Goal: Task Accomplishment & Management: Manage account settings

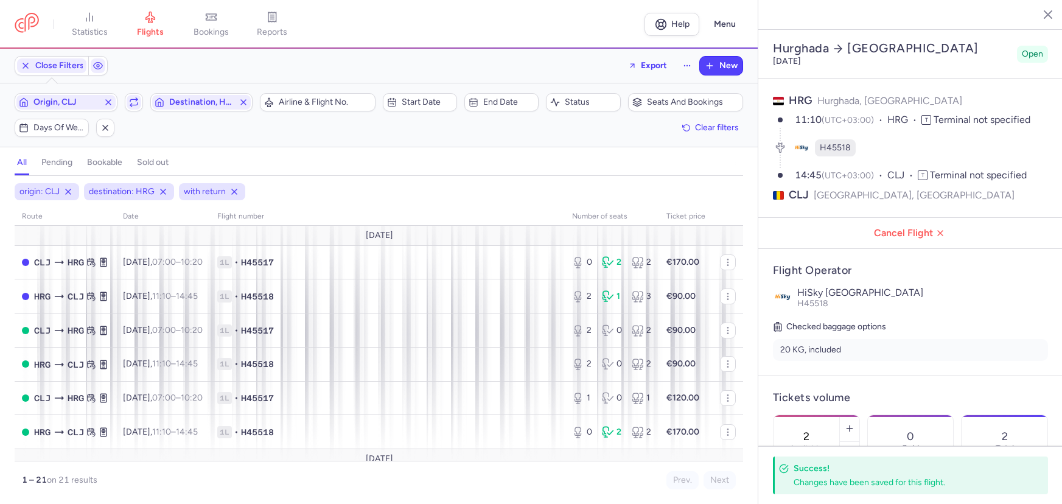
select select "days"
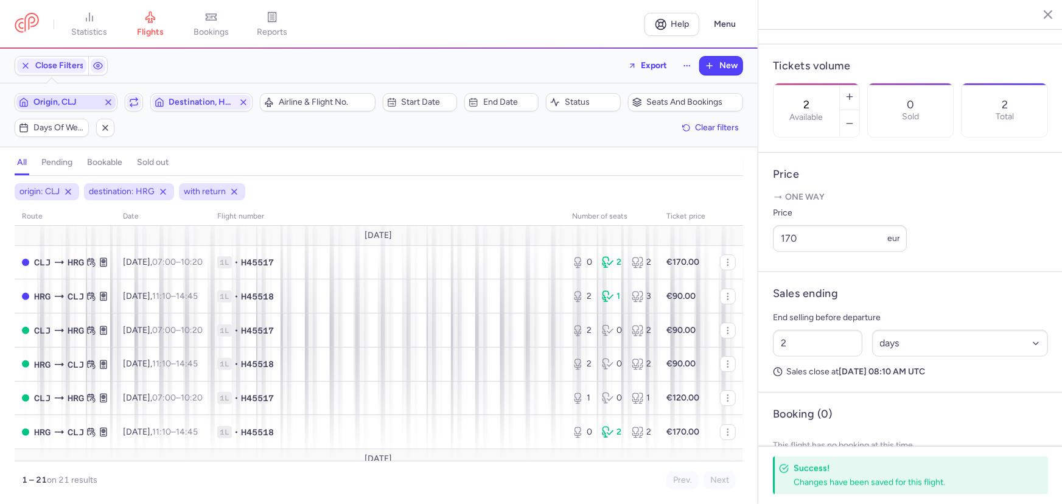
click at [74, 101] on span "Origin, CLJ" at bounding box center [65, 102] width 65 height 10
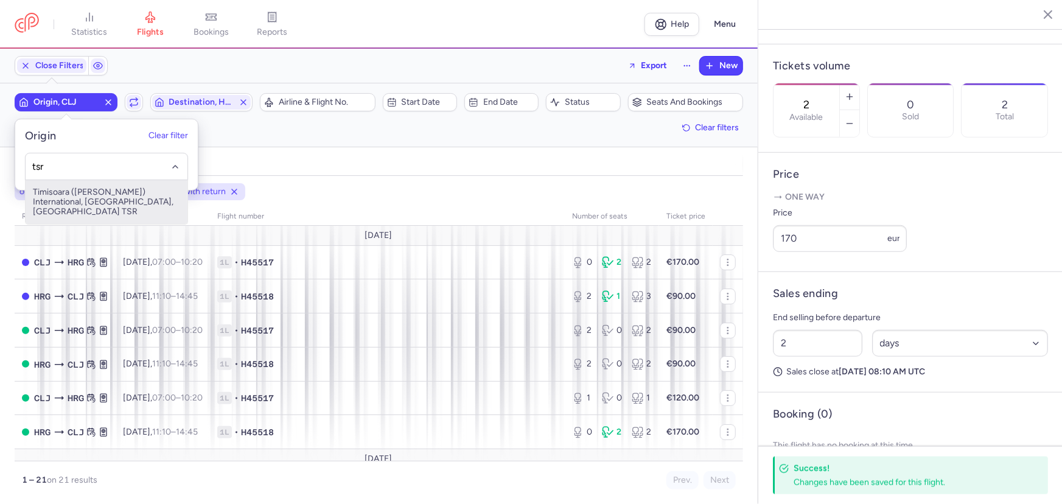
click at [89, 198] on span "Timisoara ([PERSON_NAME]) International, [GEOGRAPHIC_DATA], [GEOGRAPHIC_DATA] T…" at bounding box center [107, 202] width 162 height 44
type input "tsr"
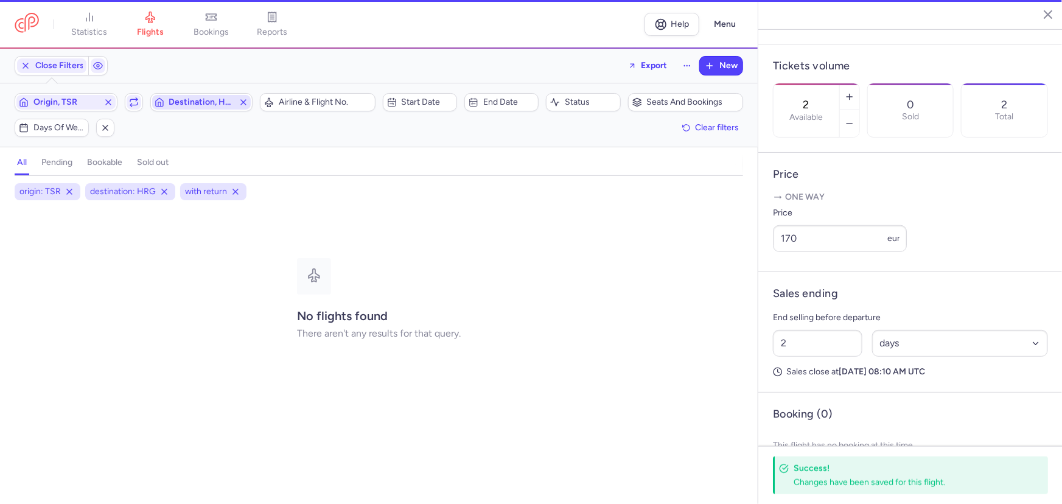
click at [215, 103] on span "Destination, HRG" at bounding box center [201, 102] width 65 height 10
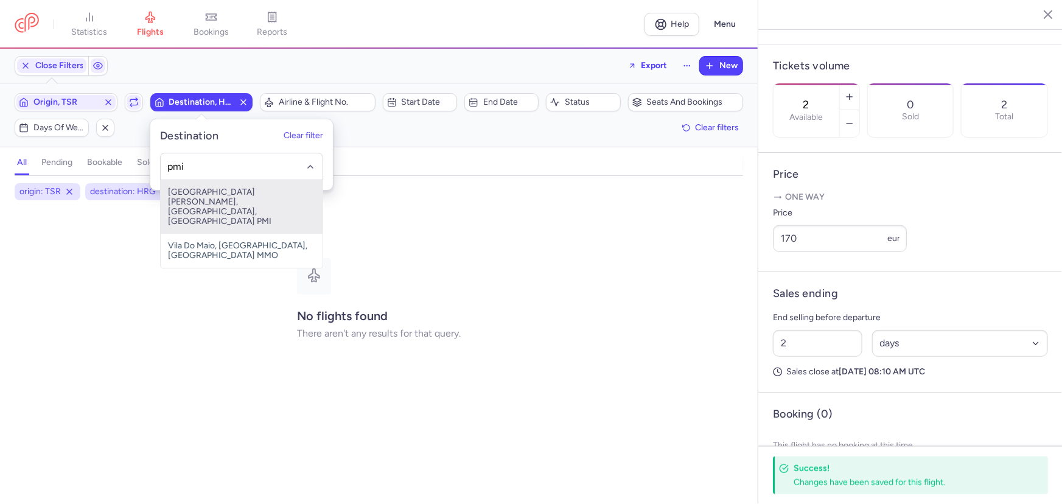
click at [245, 195] on span "[GEOGRAPHIC_DATA][PERSON_NAME], [GEOGRAPHIC_DATA], [GEOGRAPHIC_DATA] PMI" at bounding box center [242, 207] width 162 height 54
type input "pmi"
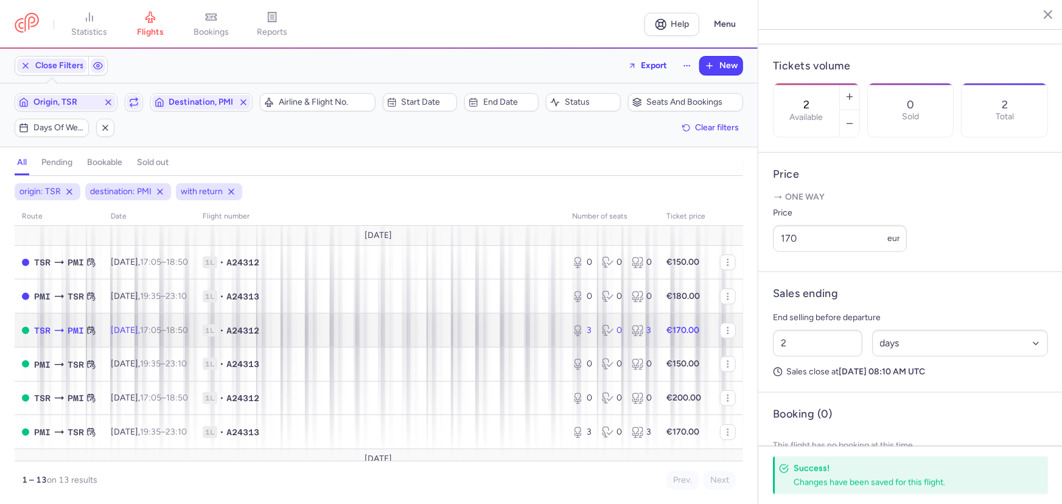
click at [368, 330] on span "1L • A24312" at bounding box center [380, 330] width 355 height 12
type input "3"
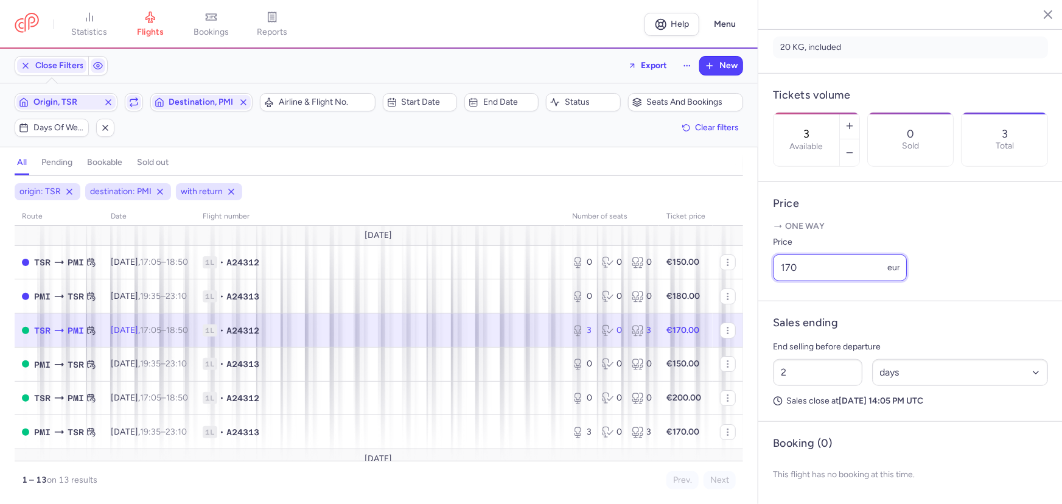
click at [785, 267] on input "170" at bounding box center [840, 267] width 134 height 27
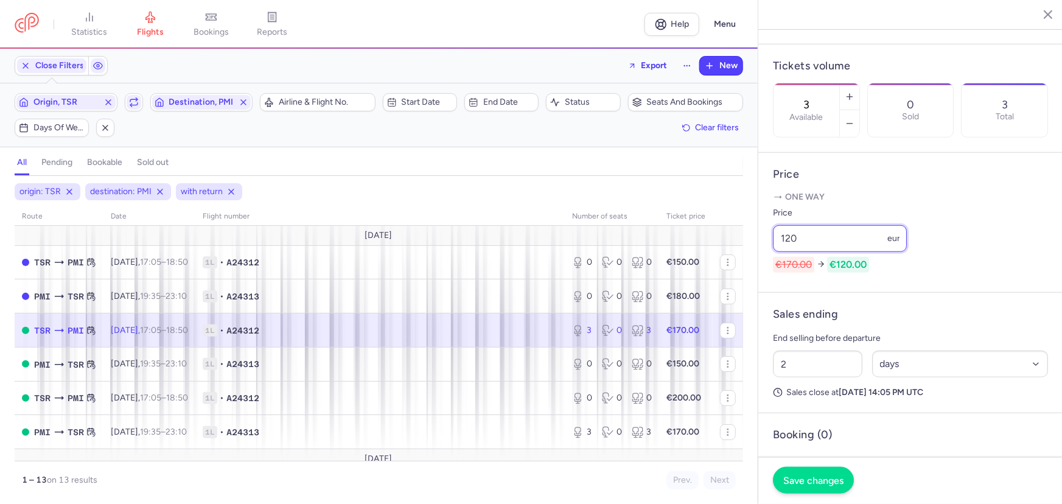
type input "120"
click at [833, 469] on button "Save changes" at bounding box center [813, 480] width 81 height 27
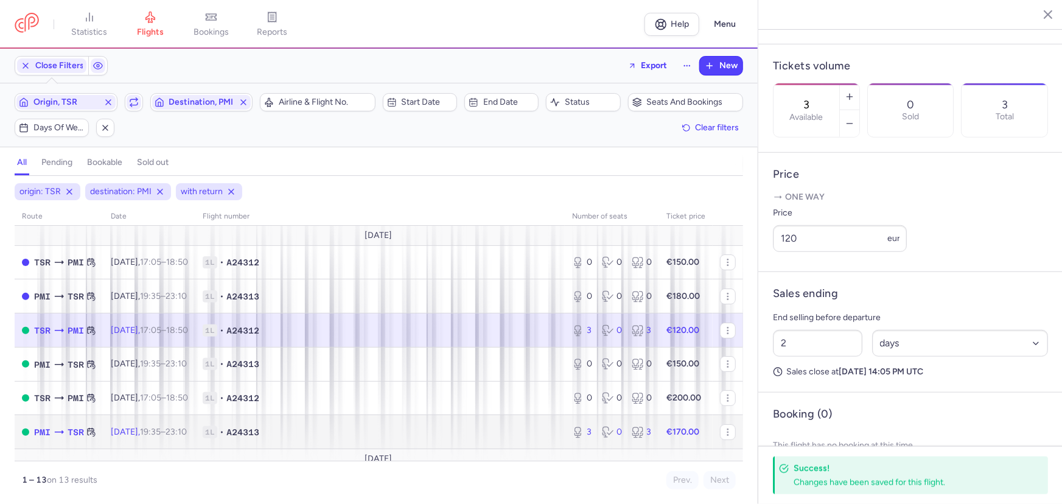
click at [353, 424] on td "1L • A24313" at bounding box center [379, 432] width 369 height 34
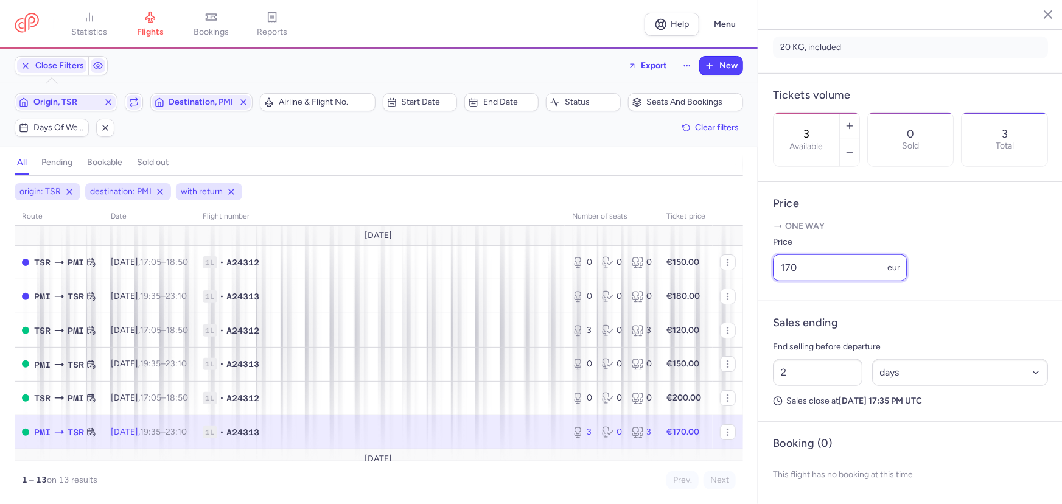
drag, startPoint x: 781, startPoint y: 272, endPoint x: 789, endPoint y: 272, distance: 7.9
click at [789, 272] on input "170" at bounding box center [840, 267] width 134 height 27
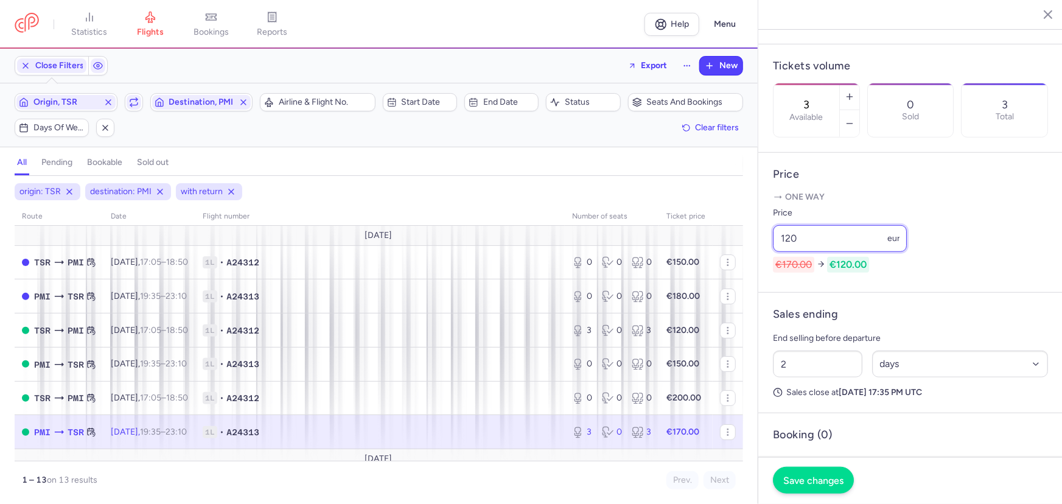
type input "120"
click at [823, 487] on button "Save changes" at bounding box center [813, 480] width 81 height 27
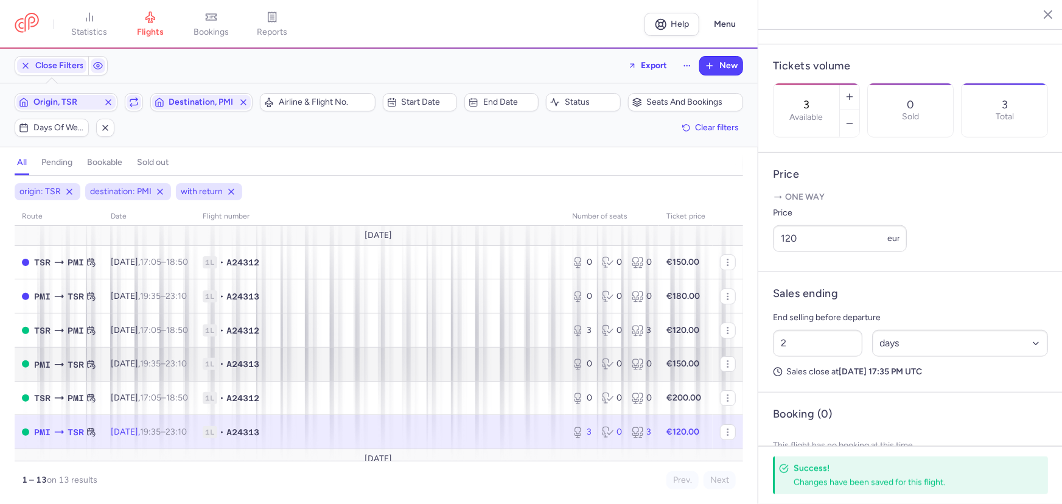
scroll to position [55, 0]
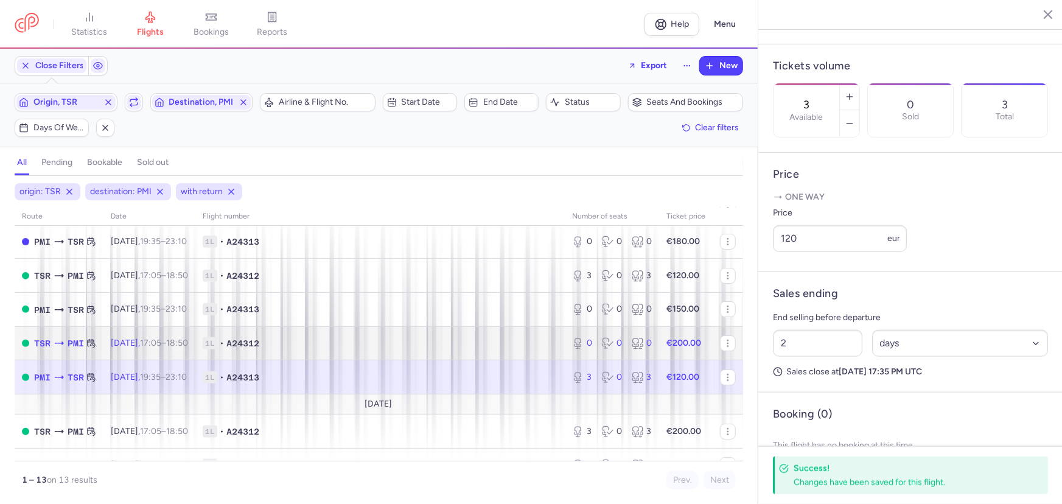
click at [380, 343] on span "1L • A24312" at bounding box center [380, 343] width 355 height 12
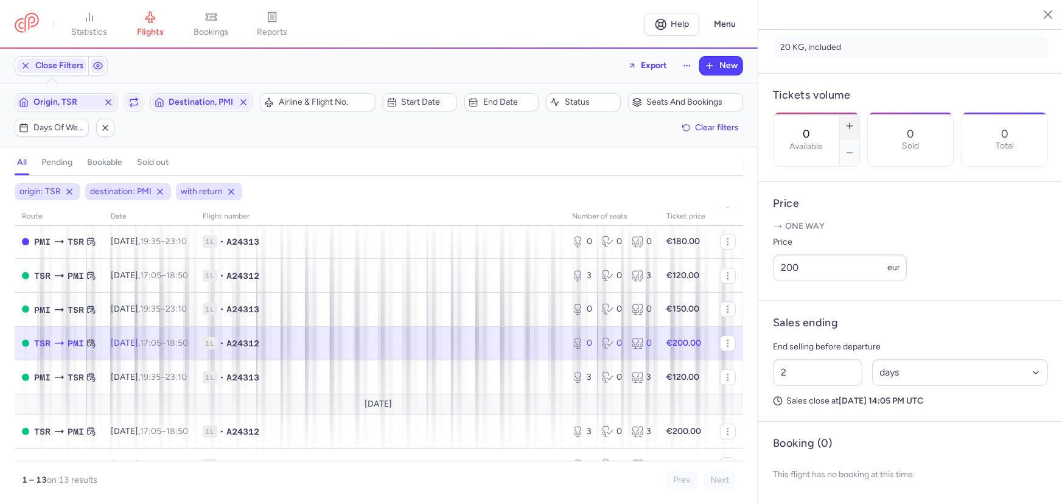
click at [854, 121] on icon "button" at bounding box center [850, 126] width 10 height 10
type input "1"
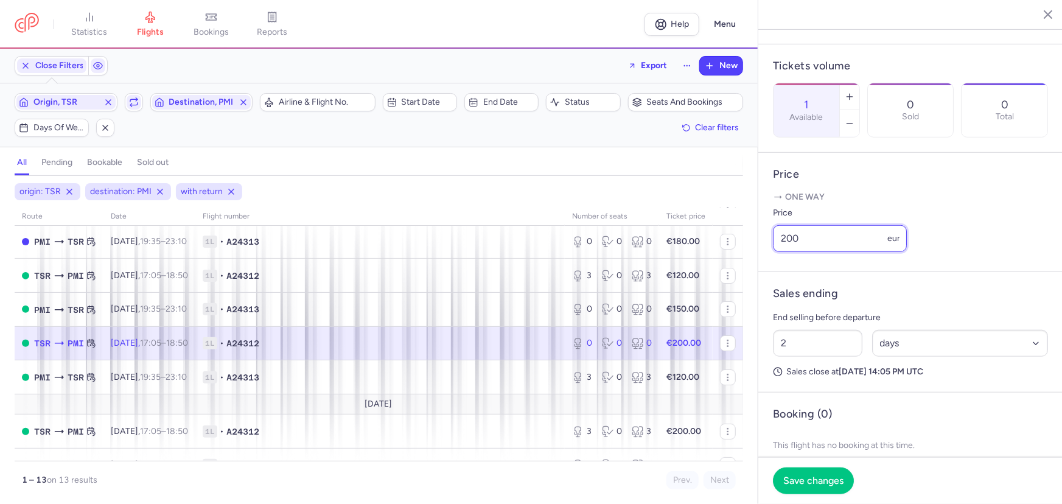
drag, startPoint x: 812, startPoint y: 269, endPoint x: 753, endPoint y: 267, distance: 58.4
click at [753, 267] on div "statistics flights bookings reports Help Menu Close Filters Export New Filters …" at bounding box center [531, 252] width 1062 height 504
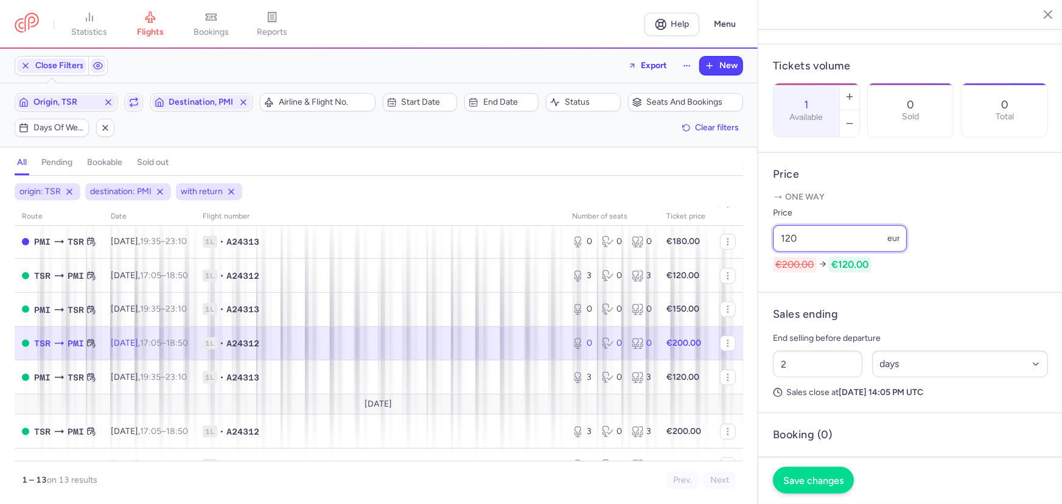
type input "120"
click at [818, 487] on button "Save changes" at bounding box center [813, 480] width 81 height 27
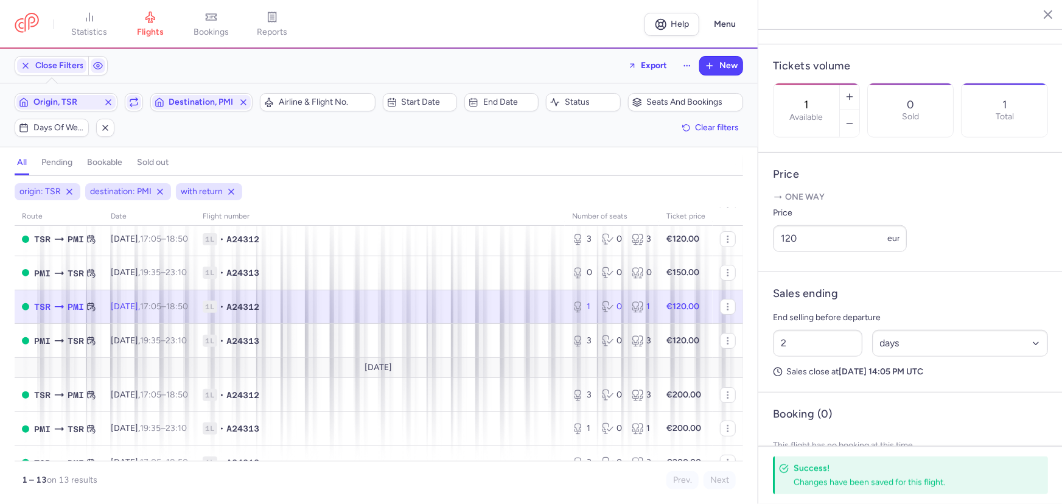
scroll to position [110, 0]
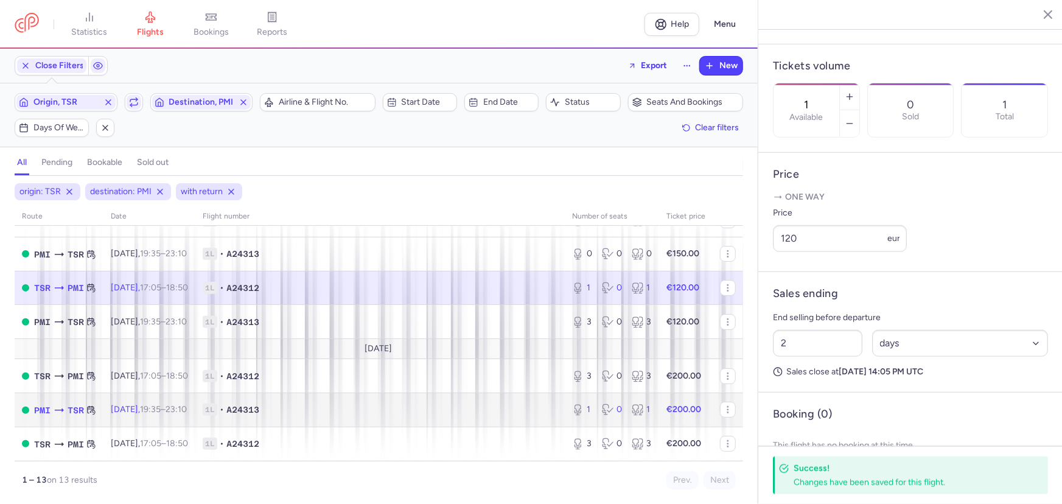
click at [347, 412] on span "1L • A24313" at bounding box center [380, 409] width 355 height 12
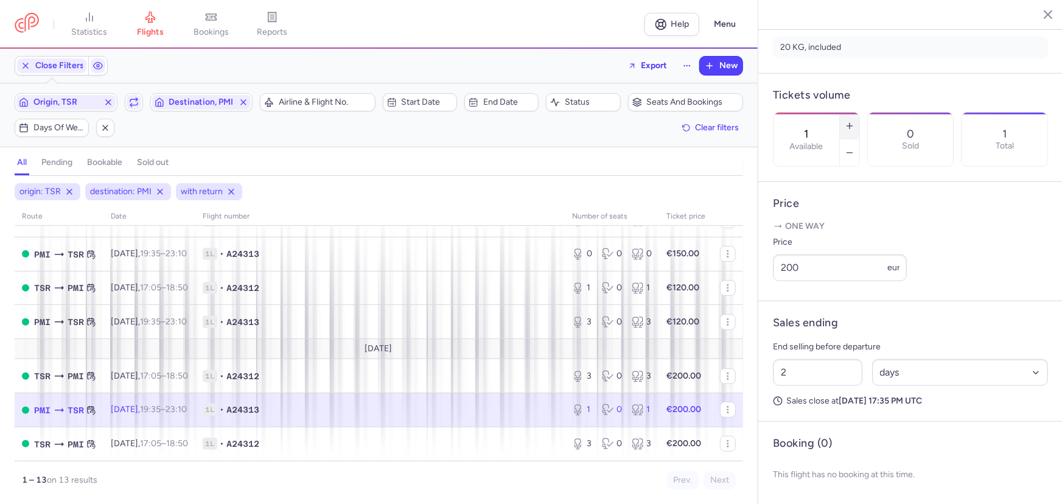
click at [859, 113] on button "button" at bounding box center [849, 126] width 19 height 27
type input "2"
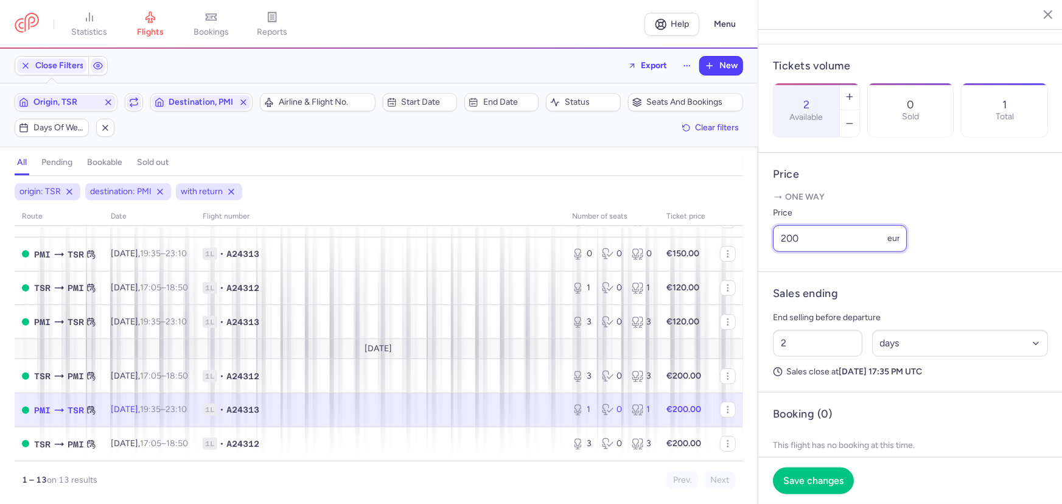
drag, startPoint x: 808, startPoint y: 269, endPoint x: 770, endPoint y: 256, distance: 40.4
click at [770, 256] on article "Price One way Price 200 eur" at bounding box center [910, 212] width 304 height 119
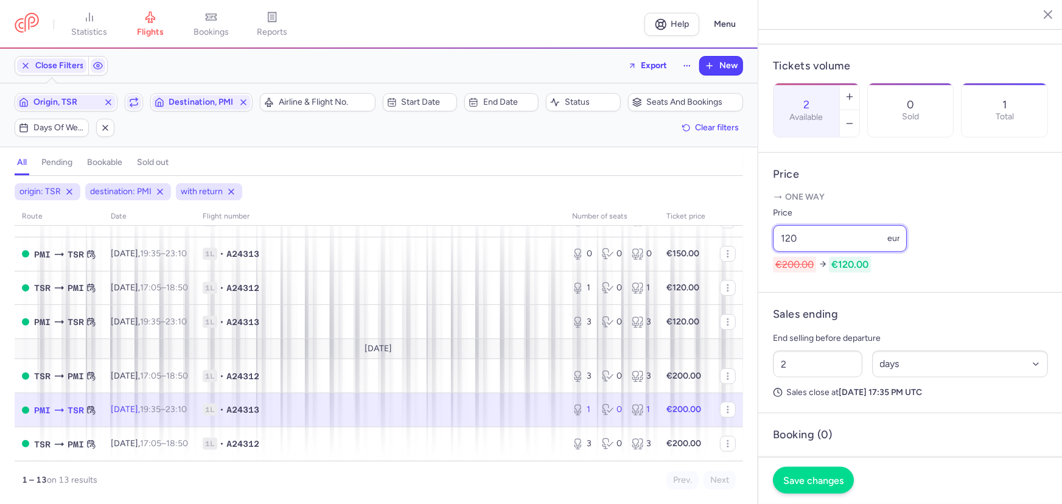
type input "120"
click at [807, 475] on button "Save changes" at bounding box center [813, 480] width 81 height 27
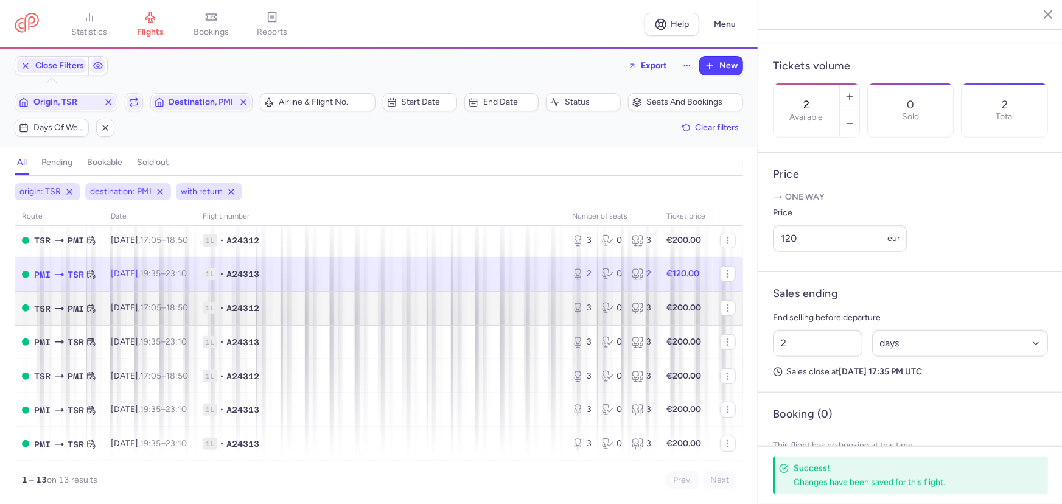
scroll to position [194, 0]
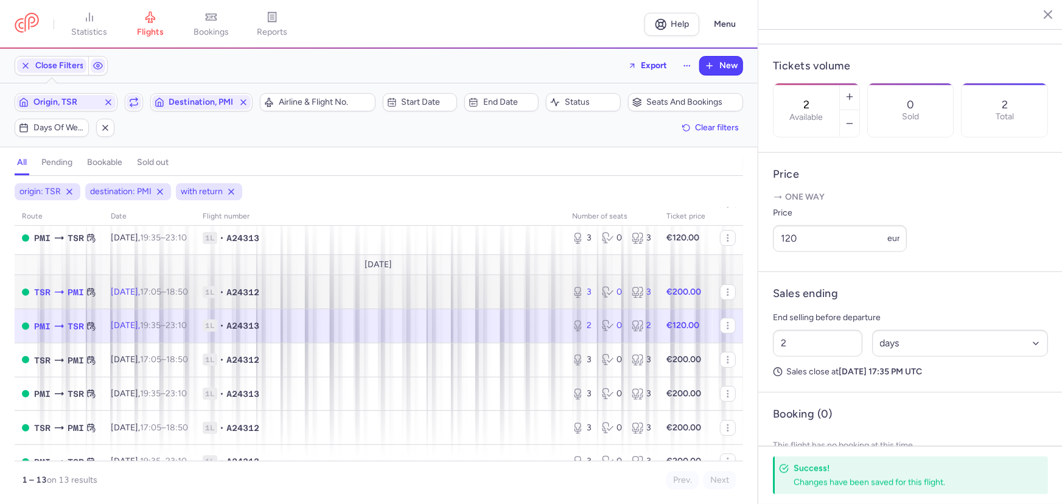
click at [359, 291] on span "1L • A24312" at bounding box center [380, 292] width 355 height 12
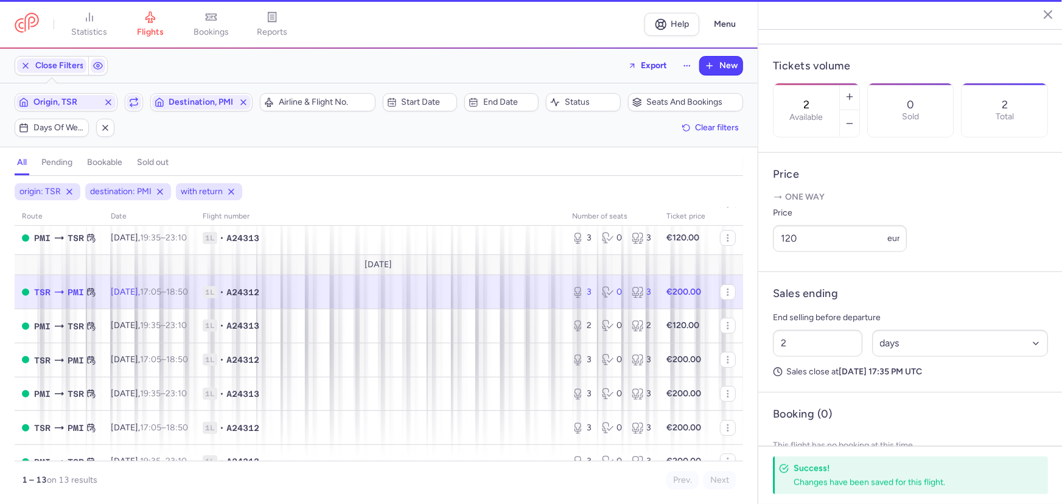
type input "3"
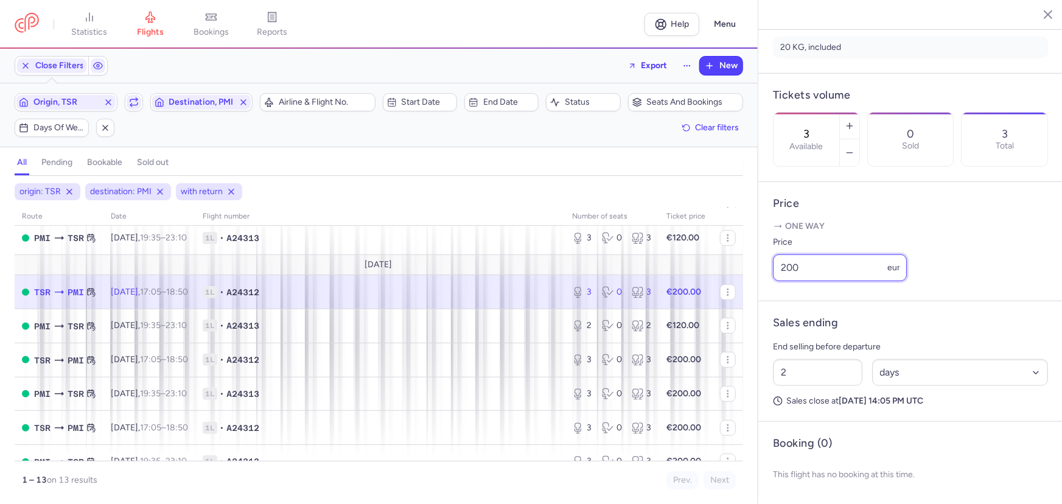
drag, startPoint x: 802, startPoint y: 273, endPoint x: 769, endPoint y: 263, distance: 34.3
click at [769, 263] on article "Price One way Price 200 eur" at bounding box center [910, 241] width 304 height 119
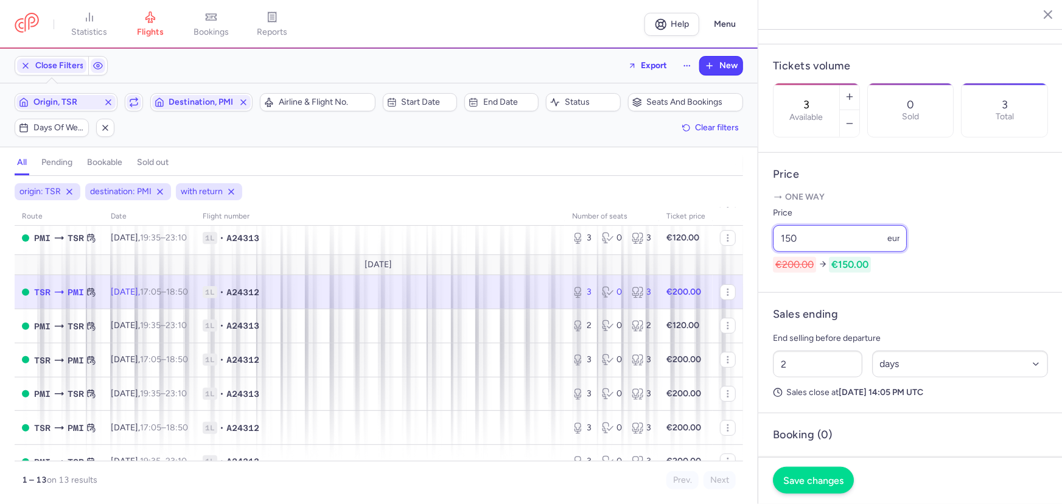
type input "150"
click at [815, 482] on span "Save changes" at bounding box center [813, 480] width 60 height 11
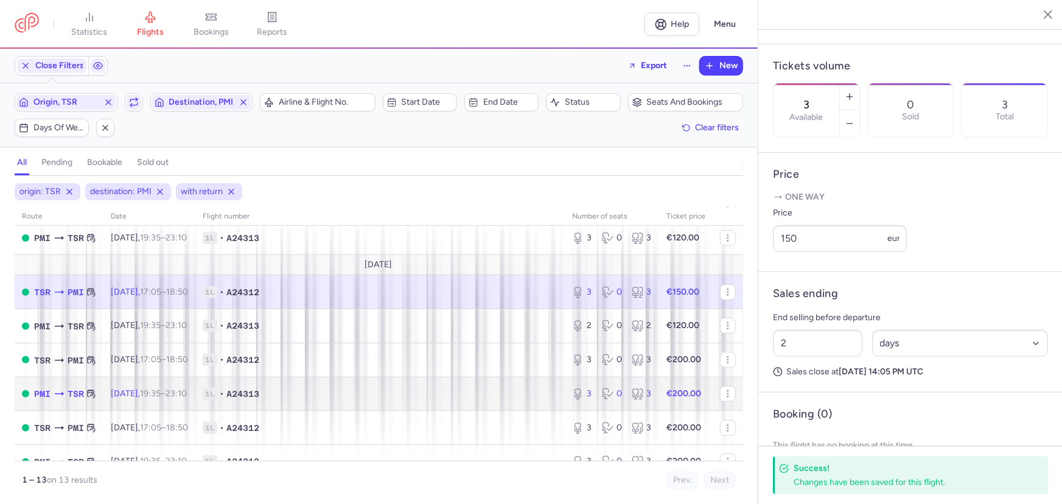
click at [322, 399] on span "1L • A24313" at bounding box center [380, 394] width 355 height 12
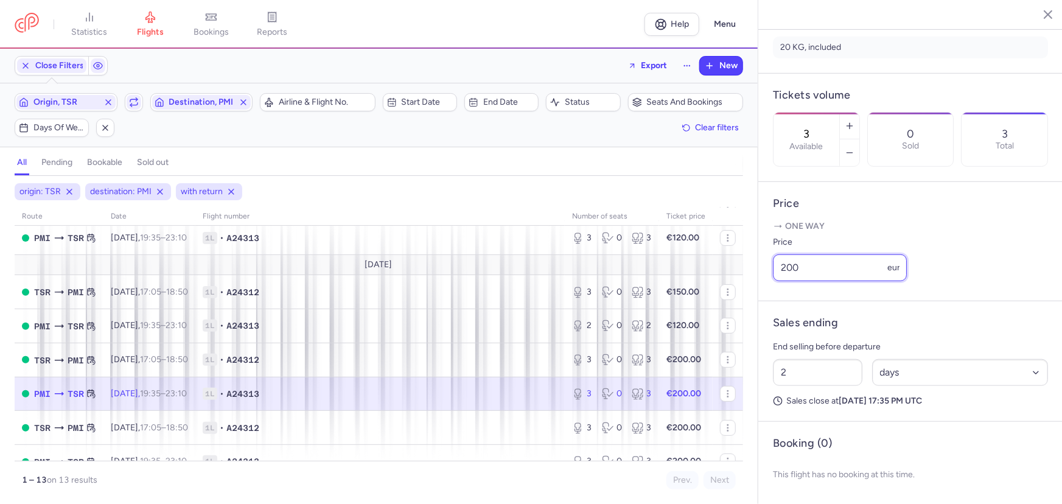
drag, startPoint x: 803, startPoint y: 268, endPoint x: 742, endPoint y: 249, distance: 63.9
click at [750, 257] on div "statistics flights bookings reports Help Menu Close Filters Export New Filters …" at bounding box center [531, 252] width 1062 height 504
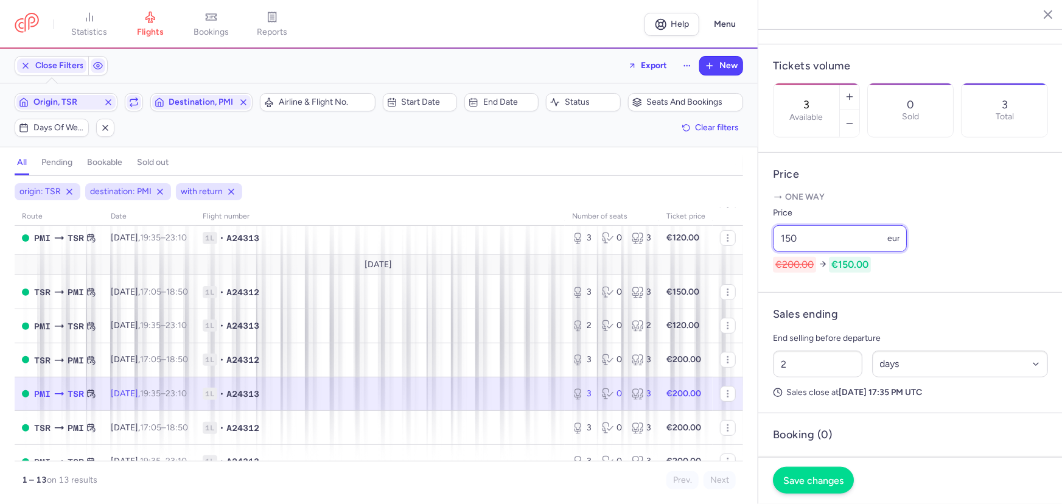
type input "150"
click at [812, 487] on button "Save changes" at bounding box center [813, 480] width 81 height 27
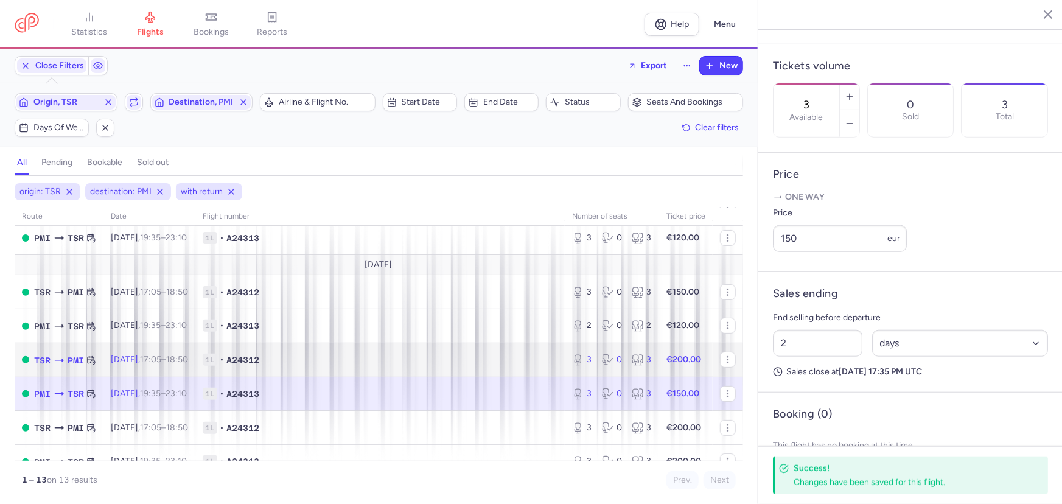
click at [326, 355] on span "1L • A24312" at bounding box center [380, 360] width 355 height 12
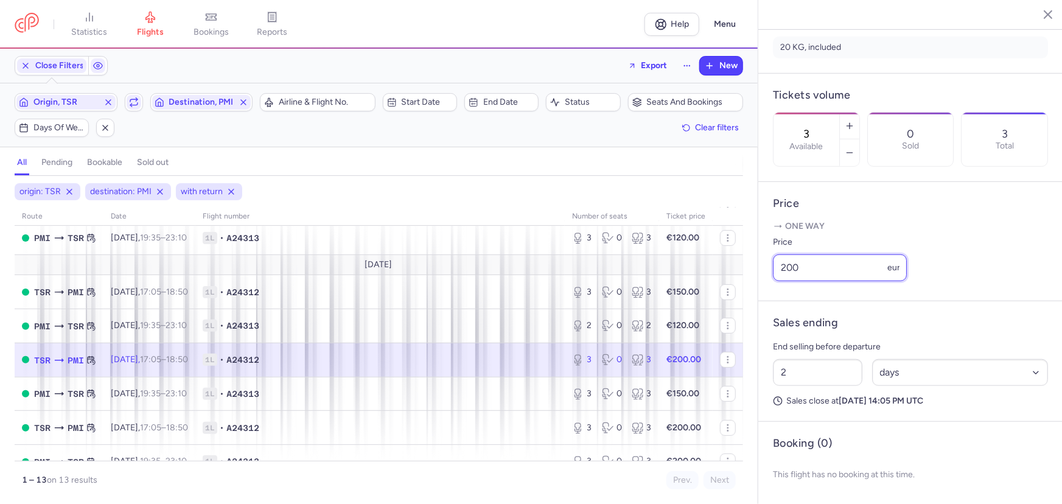
drag, startPoint x: 817, startPoint y: 274, endPoint x: 747, endPoint y: 261, distance: 70.5
click at [747, 261] on div "statistics flights bookings reports Help Menu Close Filters Export New Filters …" at bounding box center [531, 252] width 1062 height 504
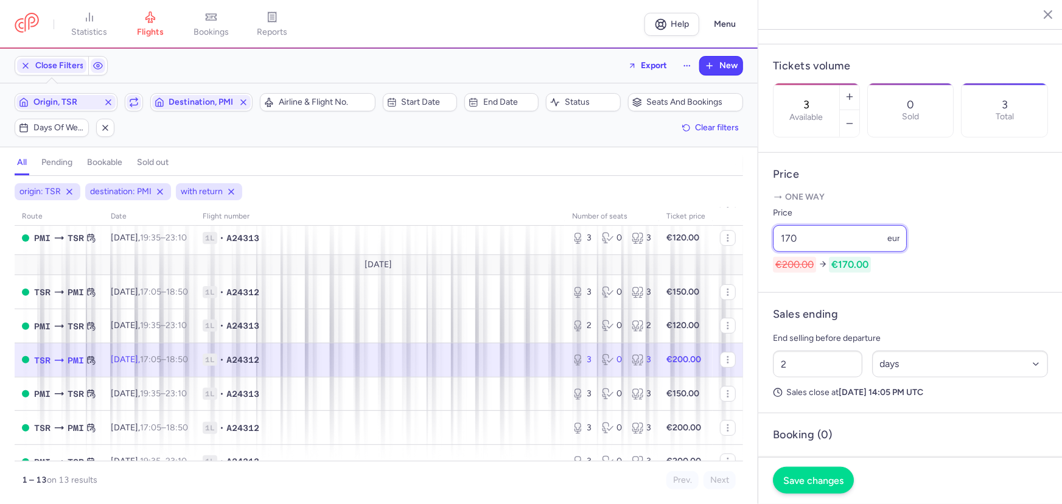
type input "170"
click at [830, 478] on span "Save changes" at bounding box center [813, 480] width 60 height 11
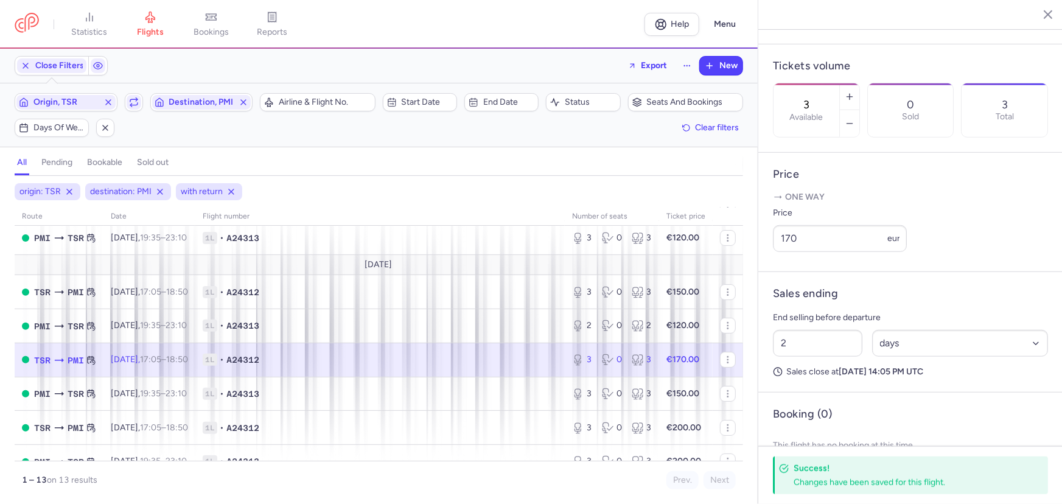
scroll to position [249, 0]
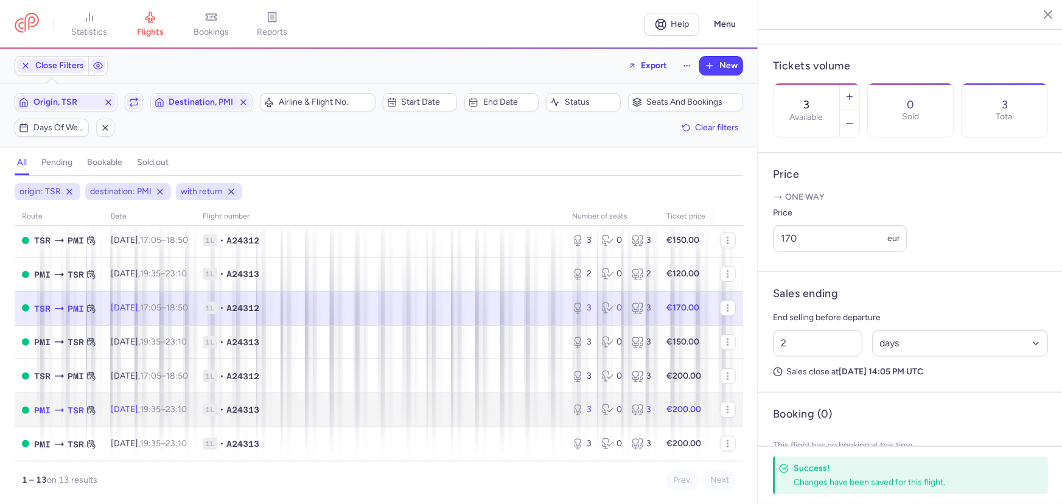
click at [391, 402] on td "1L • A24313" at bounding box center [379, 410] width 369 height 34
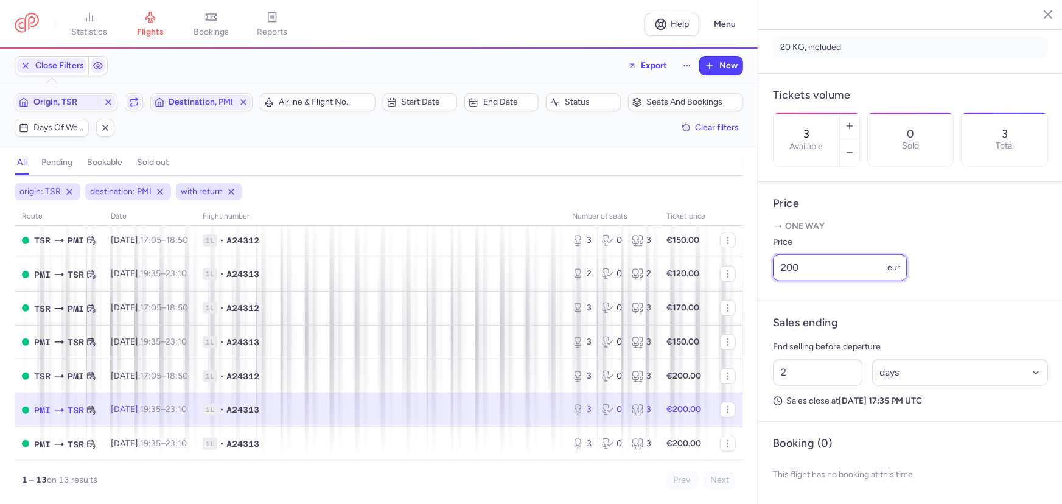
drag, startPoint x: 818, startPoint y: 267, endPoint x: 770, endPoint y: 260, distance: 49.2
click at [770, 260] on article "Price One way Price 200 eur" at bounding box center [910, 241] width 304 height 119
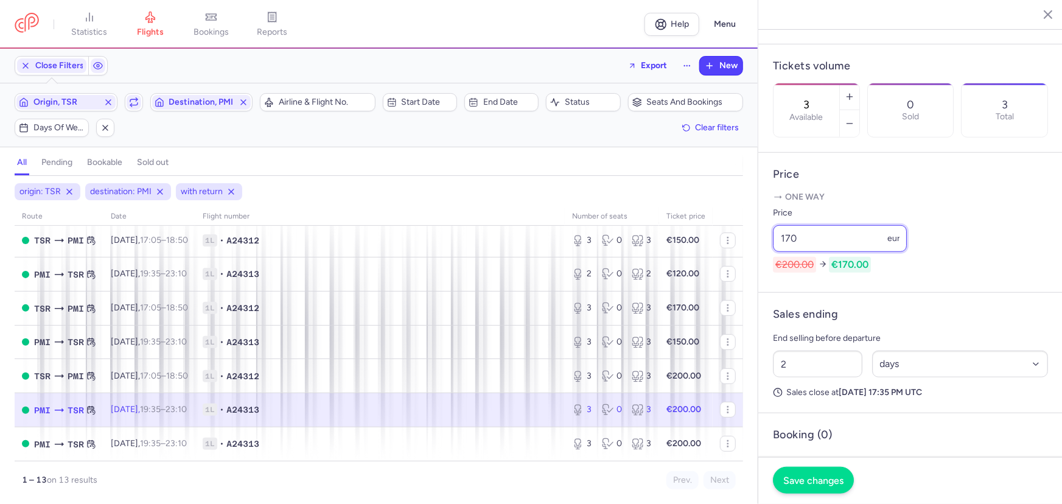
type input "170"
click at [823, 481] on span "Save changes" at bounding box center [813, 480] width 60 height 11
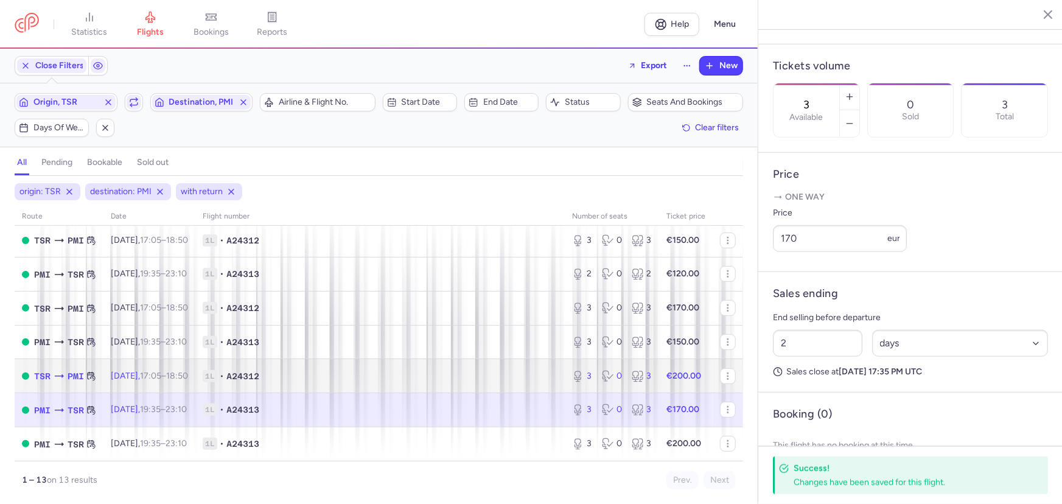
click at [328, 370] on span "1L • A24312" at bounding box center [380, 376] width 355 height 12
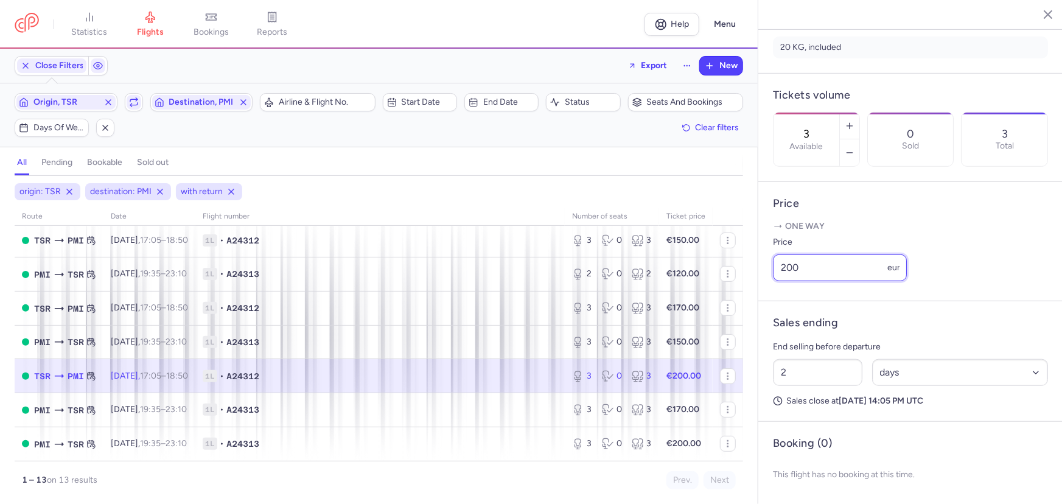
drag, startPoint x: 767, startPoint y: 256, endPoint x: 753, endPoint y: 256, distance: 14.0
click at [753, 256] on div "statistics flights bookings reports Help Menu Close Filters Export New Filters …" at bounding box center [531, 252] width 1062 height 504
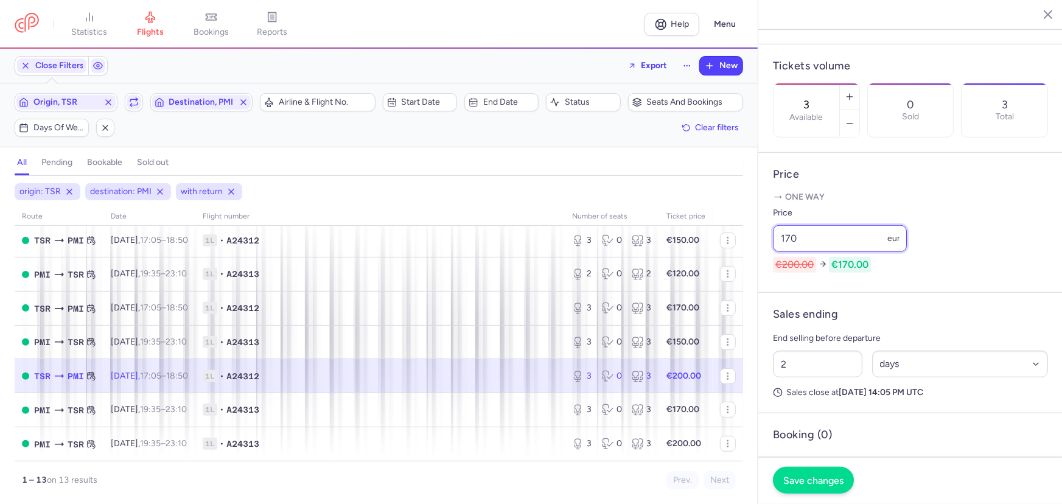
type input "170"
click at [809, 479] on span "Save changes" at bounding box center [813, 480] width 60 height 11
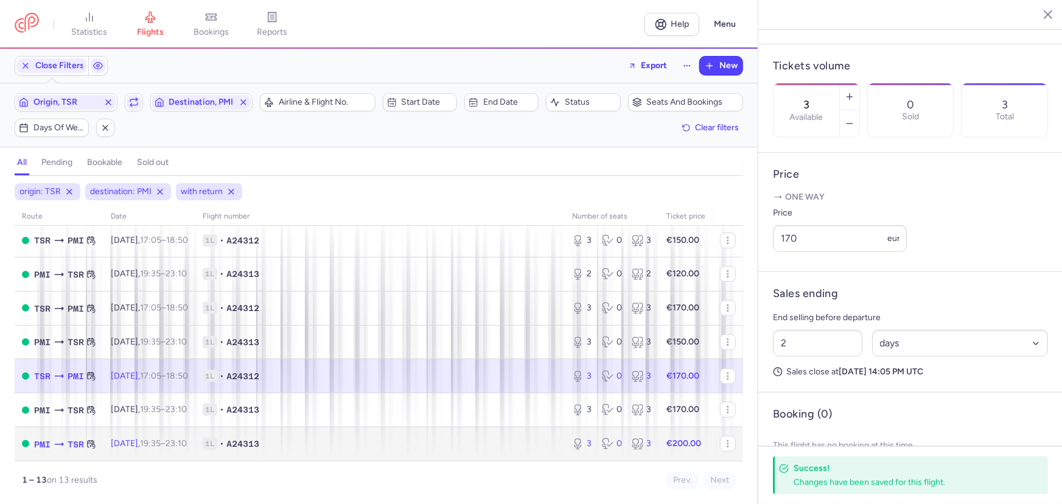
click at [481, 446] on span "1L • A24313" at bounding box center [380, 444] width 355 height 12
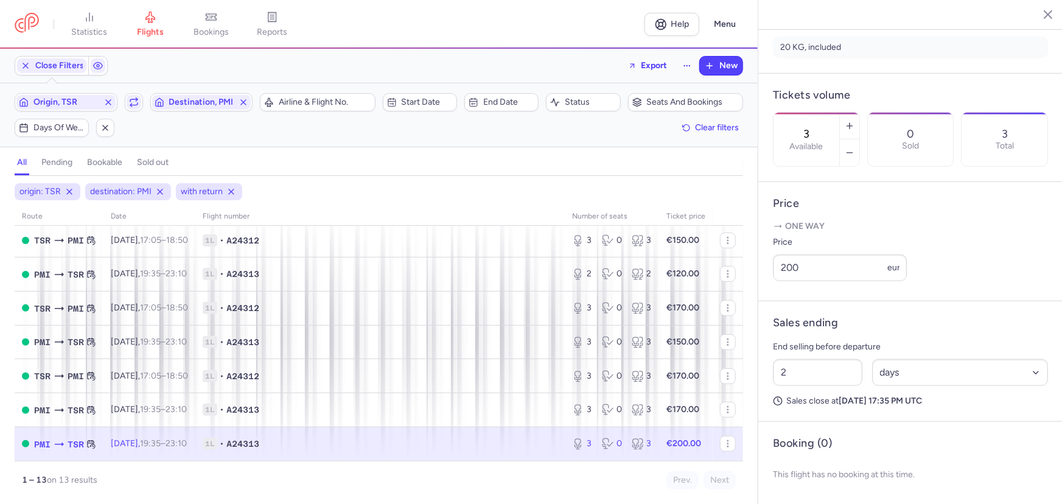
click at [659, 454] on td "1L • A24313" at bounding box center [686, 443] width 54 height 33
click at [480, 449] on span "1L • A24313" at bounding box center [380, 444] width 355 height 12
drag, startPoint x: 812, startPoint y: 260, endPoint x: 758, endPoint y: 246, distance: 56.1
click at [758, 246] on article "Price One way Price 200 eur" at bounding box center [910, 241] width 304 height 119
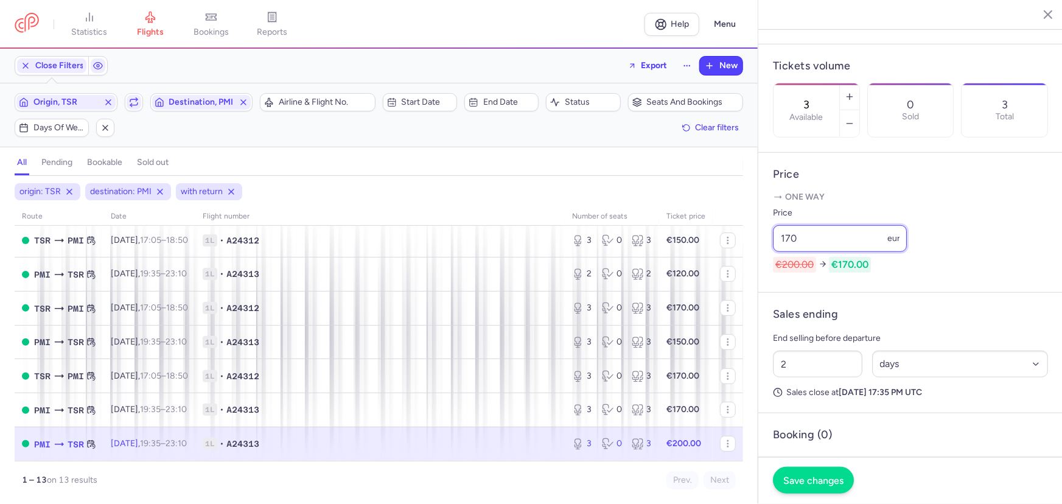
type input "170"
click at [809, 483] on span "Save changes" at bounding box center [813, 480] width 60 height 11
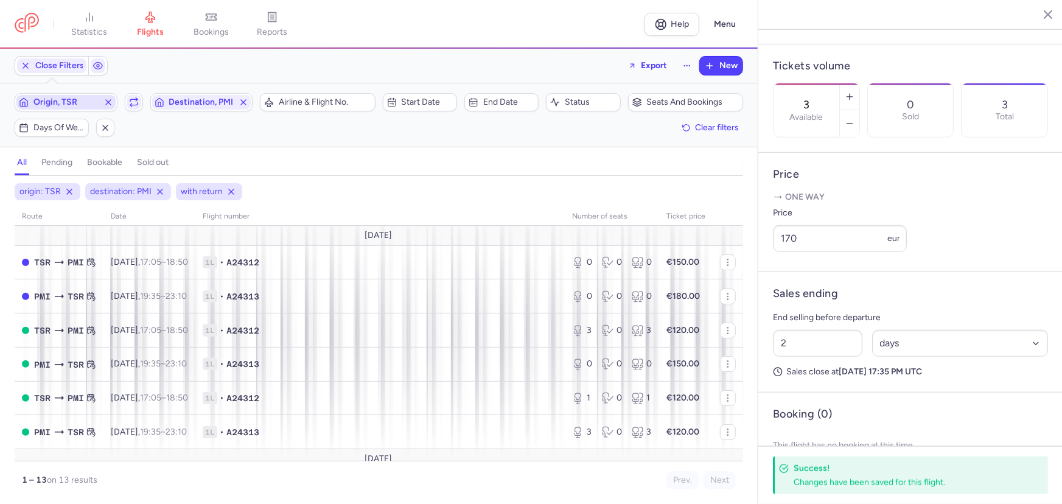
click at [96, 99] on span "Origin, TSR" at bounding box center [65, 102] width 65 height 10
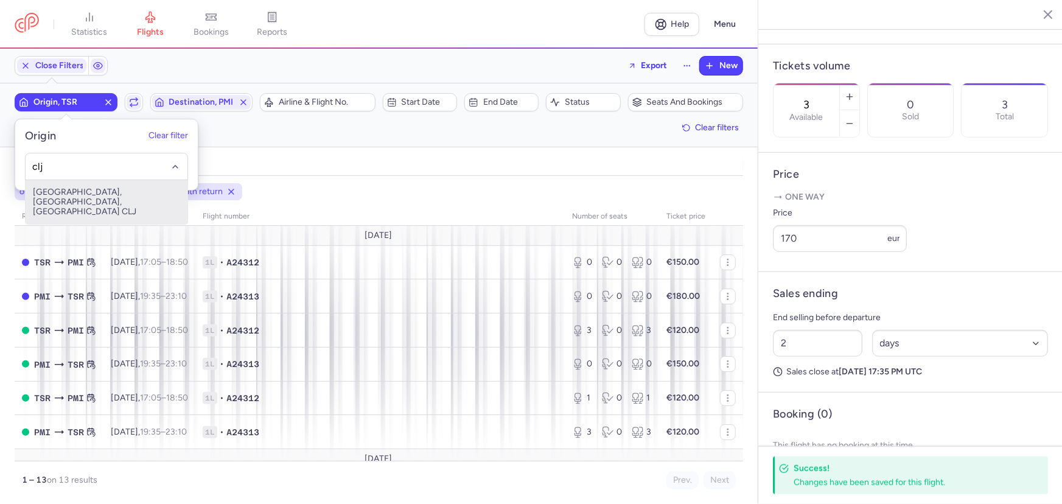
click at [100, 193] on span "[GEOGRAPHIC_DATA], [GEOGRAPHIC_DATA], [GEOGRAPHIC_DATA] CLJ" at bounding box center [107, 202] width 162 height 44
type input "clj"
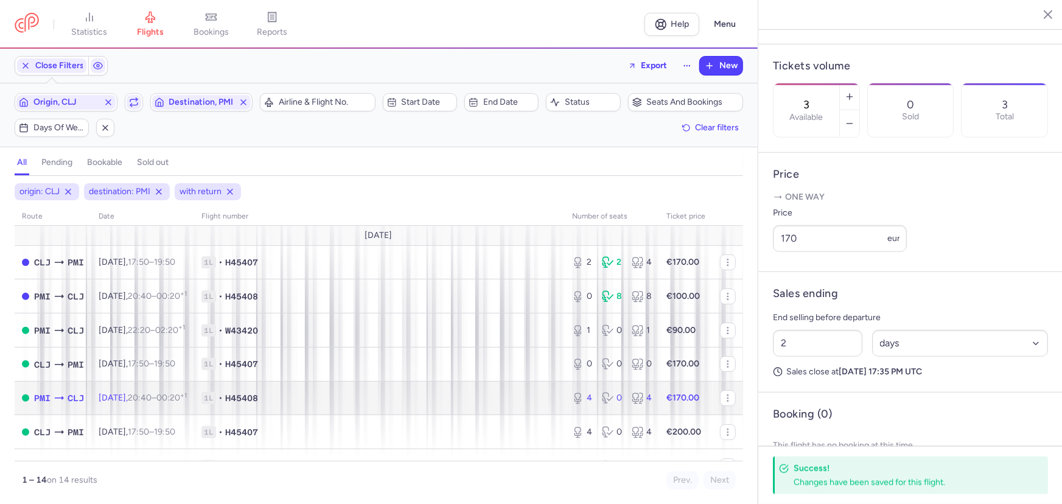
click at [313, 396] on span "1L • H45408" at bounding box center [379, 398] width 356 height 12
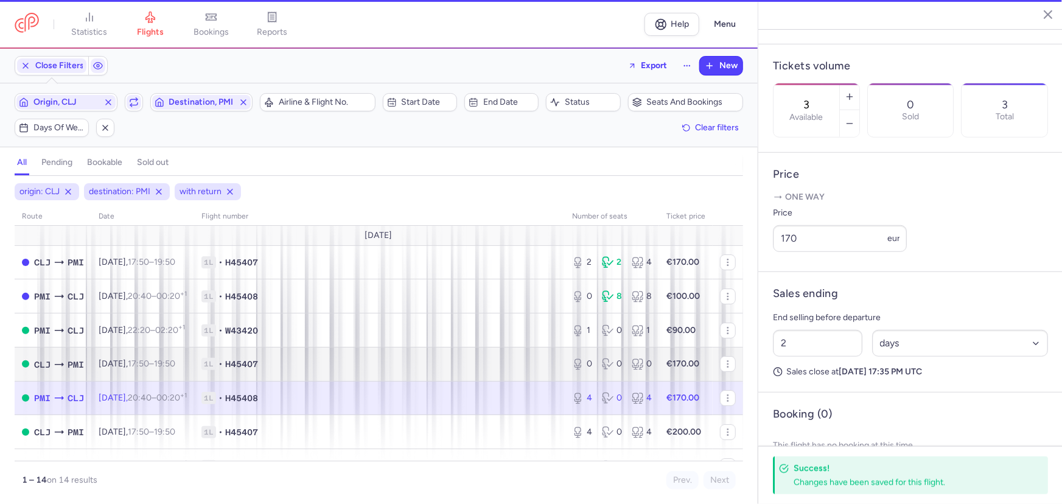
type input "4"
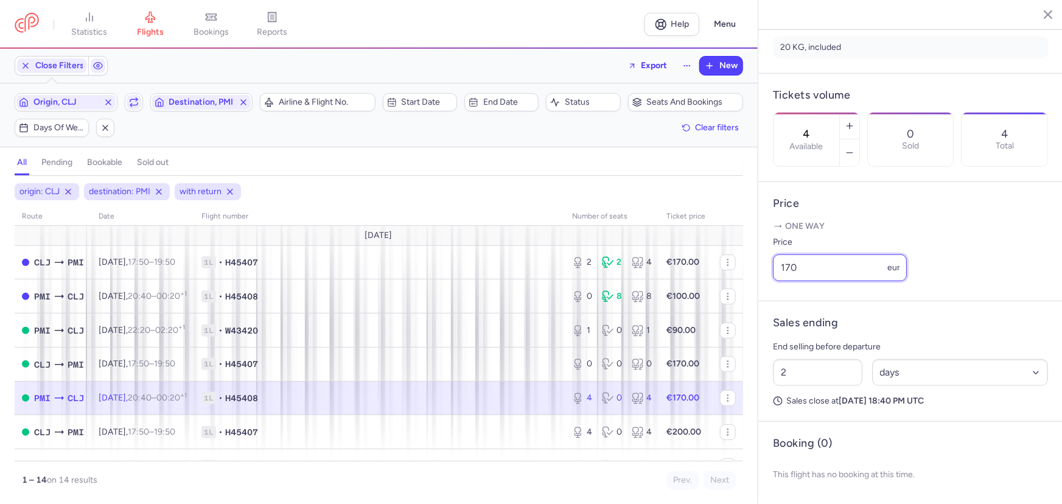
drag, startPoint x: 799, startPoint y: 266, endPoint x: 784, endPoint y: 261, distance: 15.4
click at [784, 261] on input "170" at bounding box center [840, 267] width 134 height 27
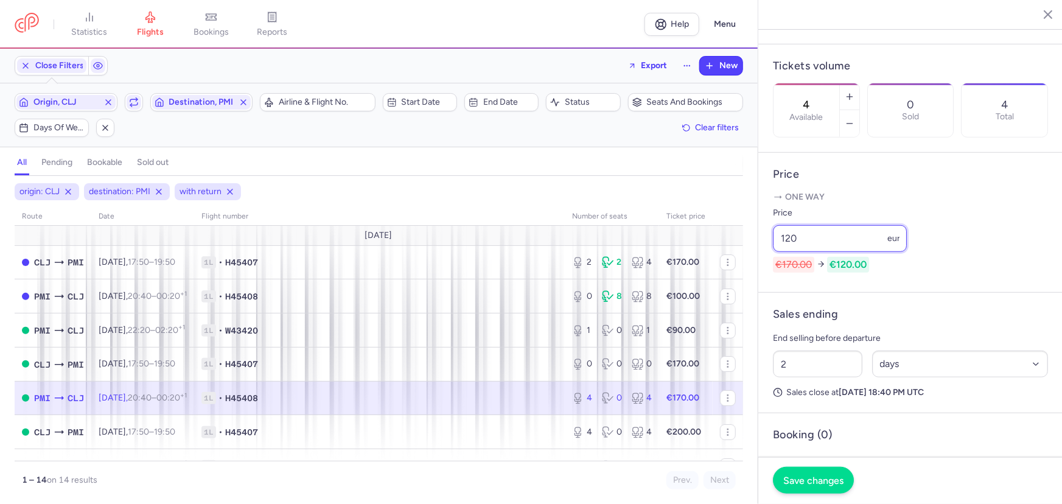
type input "120"
click at [822, 483] on span "Save changes" at bounding box center [813, 480] width 60 height 11
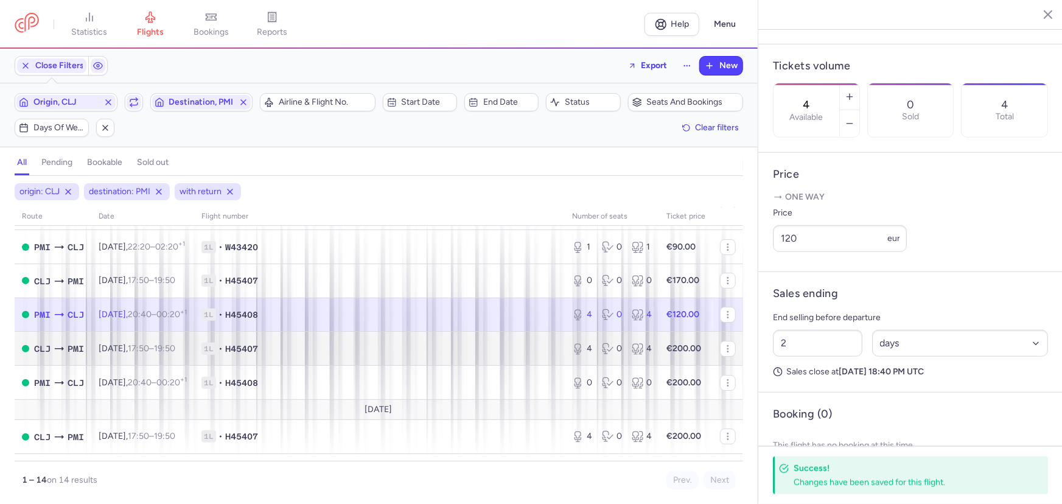
scroll to position [110, 0]
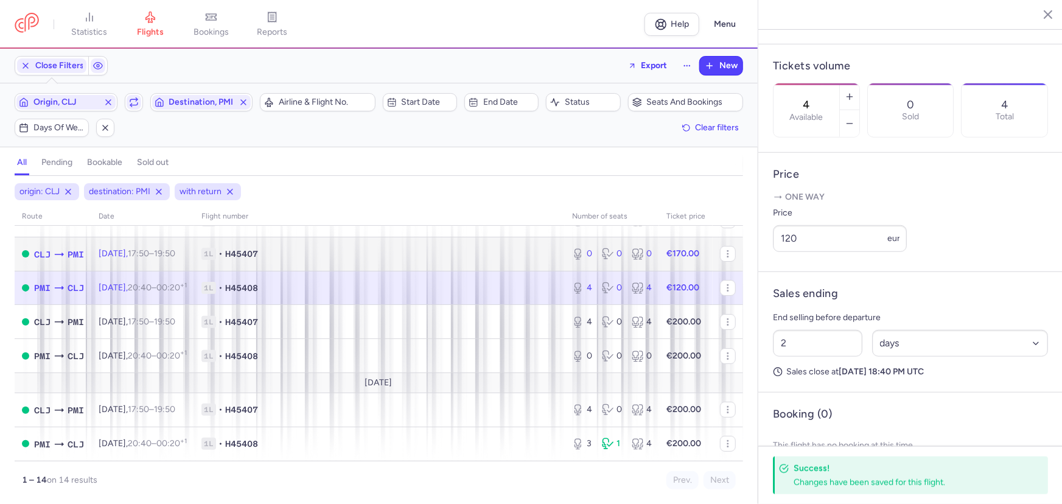
click at [364, 256] on span "1L • H45407" at bounding box center [379, 254] width 356 height 12
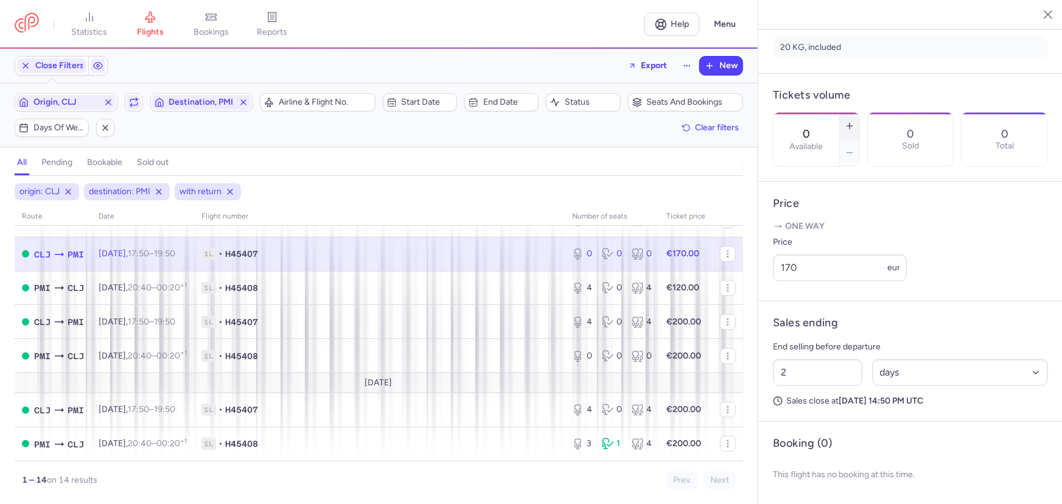
click at [849, 123] on line "button" at bounding box center [849, 125] width 0 height 5
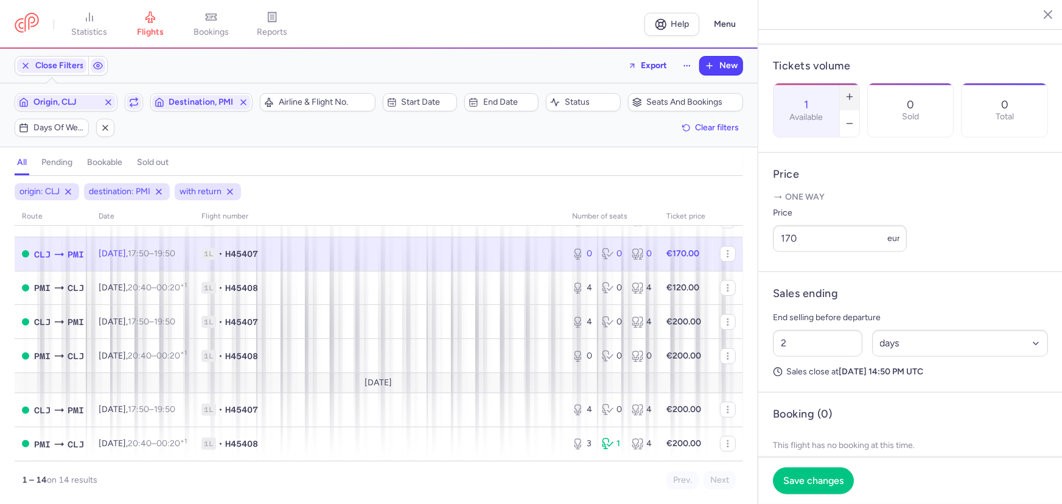
click at [849, 94] on line "button" at bounding box center [849, 96] width 0 height 5
click at [802, 477] on span "Save changes" at bounding box center [813, 480] width 60 height 11
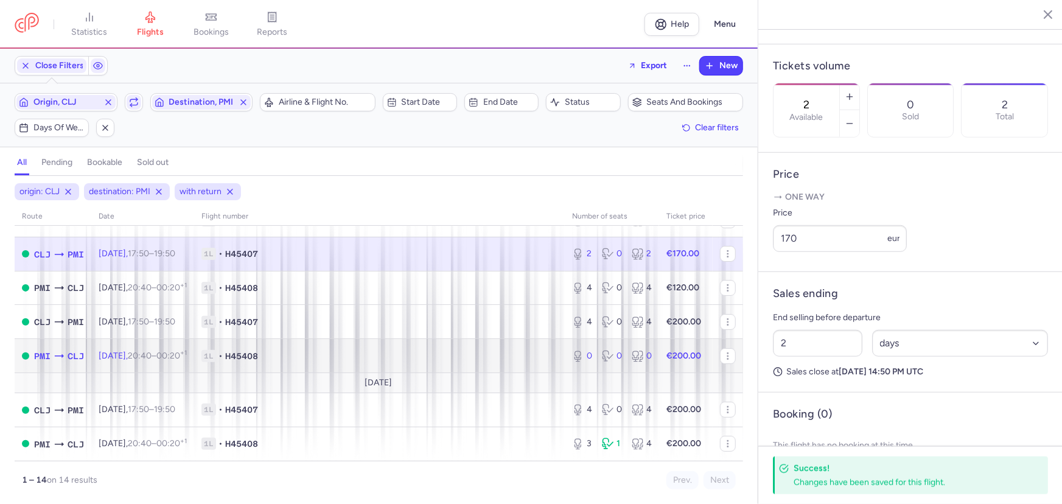
click at [321, 359] on span "1L • H45408" at bounding box center [379, 356] width 356 height 12
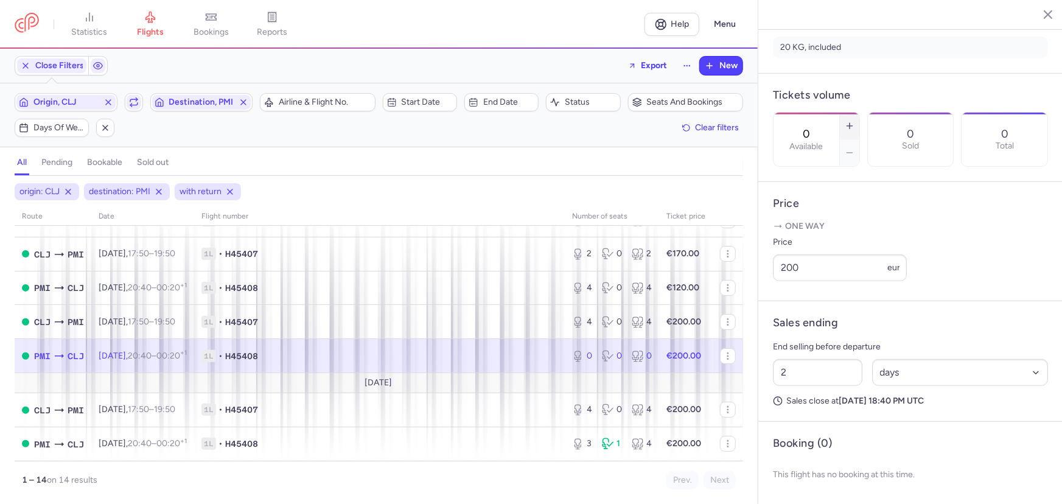
click at [854, 121] on icon "button" at bounding box center [850, 126] width 10 height 10
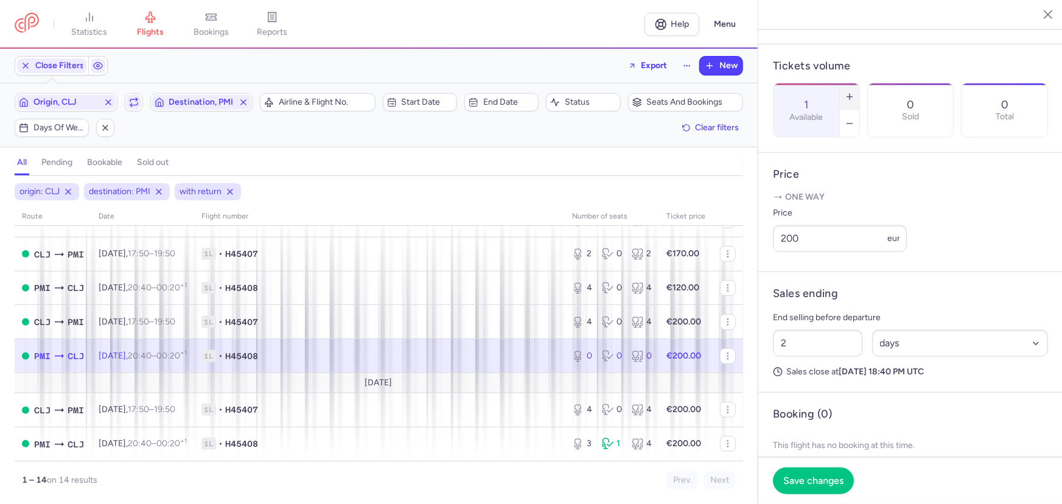
type input "2"
drag, startPoint x: 803, startPoint y: 271, endPoint x: 748, endPoint y: 268, distance: 54.3
click at [748, 268] on div "statistics flights bookings reports Help Menu Close Filters Export New Filters …" at bounding box center [531, 252] width 1062 height 504
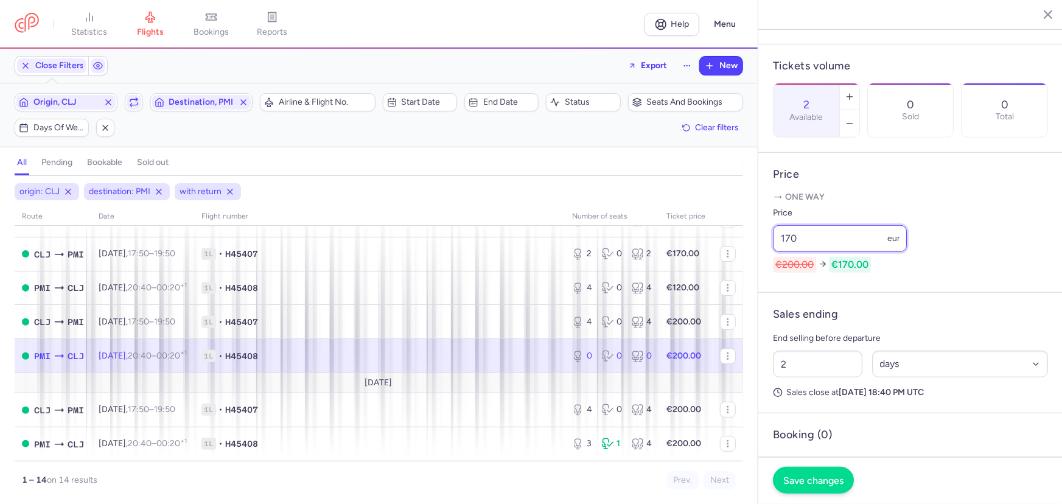
type input "170"
click at [809, 471] on button "Save changes" at bounding box center [813, 480] width 81 height 27
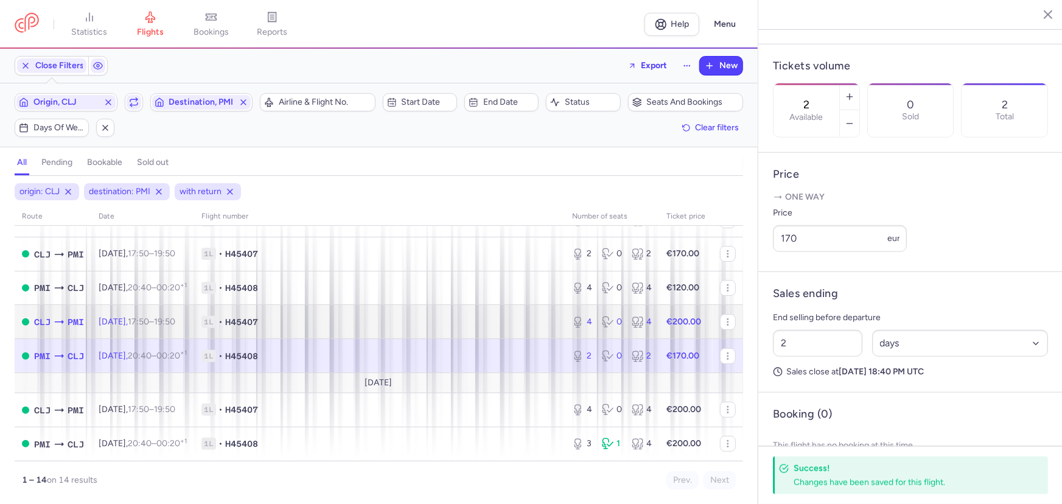
click at [341, 316] on td "1L • H45407" at bounding box center [379, 322] width 371 height 34
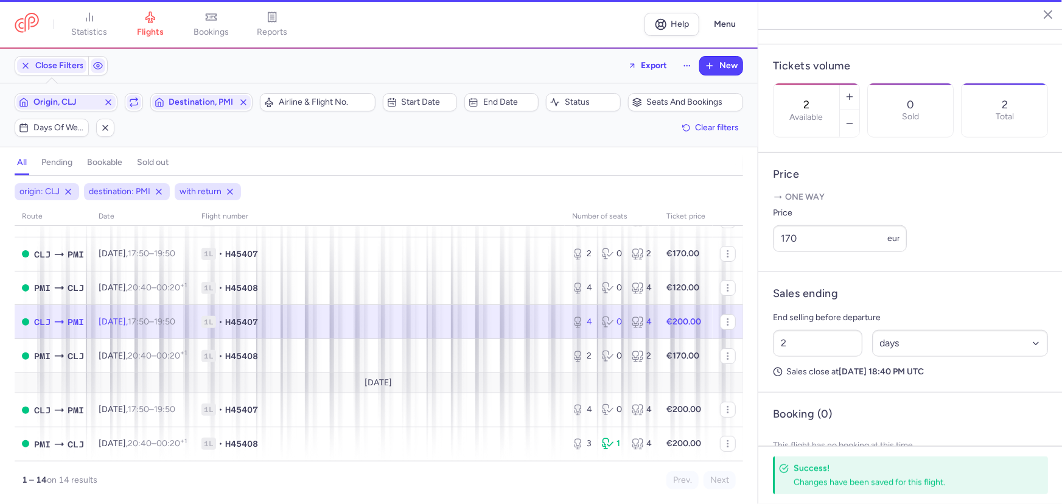
type input "4"
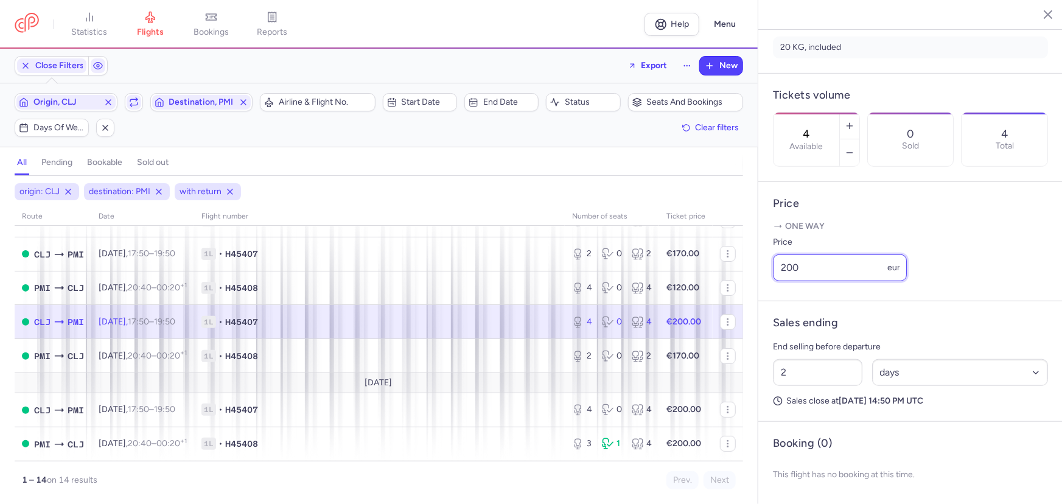
drag, startPoint x: 828, startPoint y: 274, endPoint x: 755, endPoint y: 267, distance: 73.4
click at [755, 267] on div "statistics flights bookings reports Help Menu Close Filters Export New Filters …" at bounding box center [531, 252] width 1062 height 504
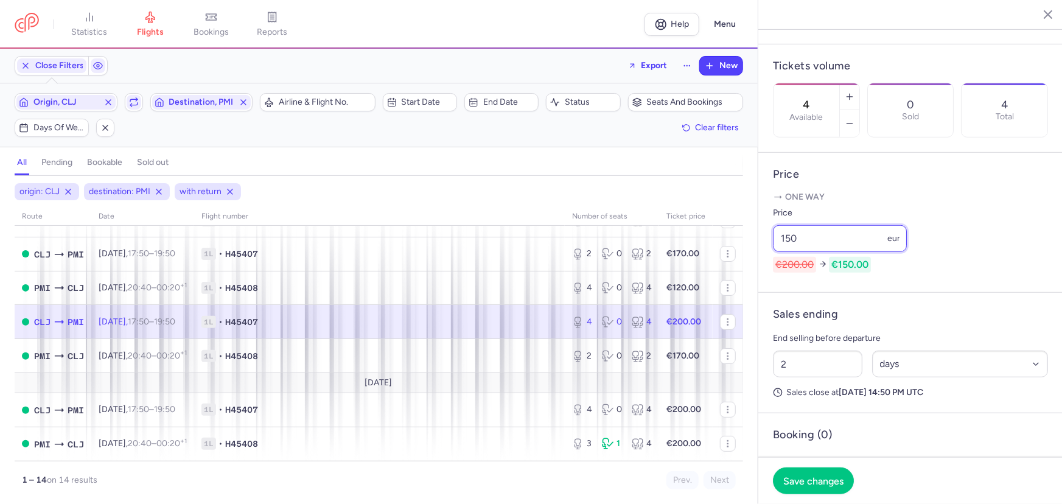
type input "150"
click at [815, 495] on footer "Save changes" at bounding box center [910, 480] width 304 height 47
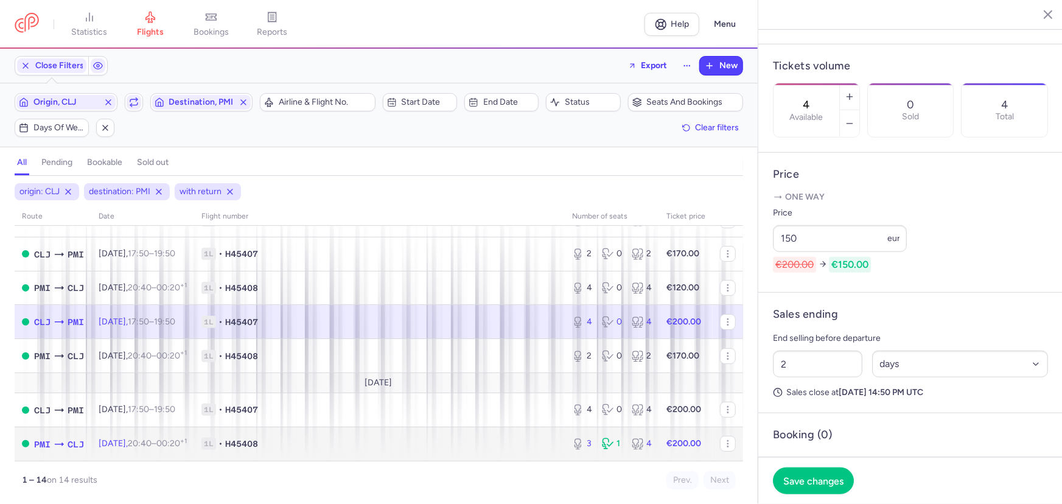
click at [341, 445] on span "1L • H45408" at bounding box center [379, 444] width 356 height 12
type input "3"
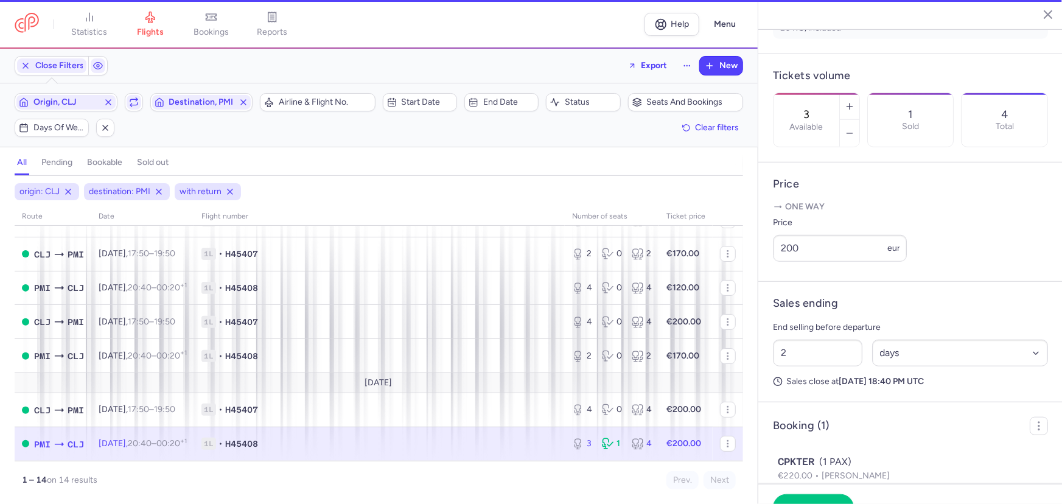
scroll to position [341, 0]
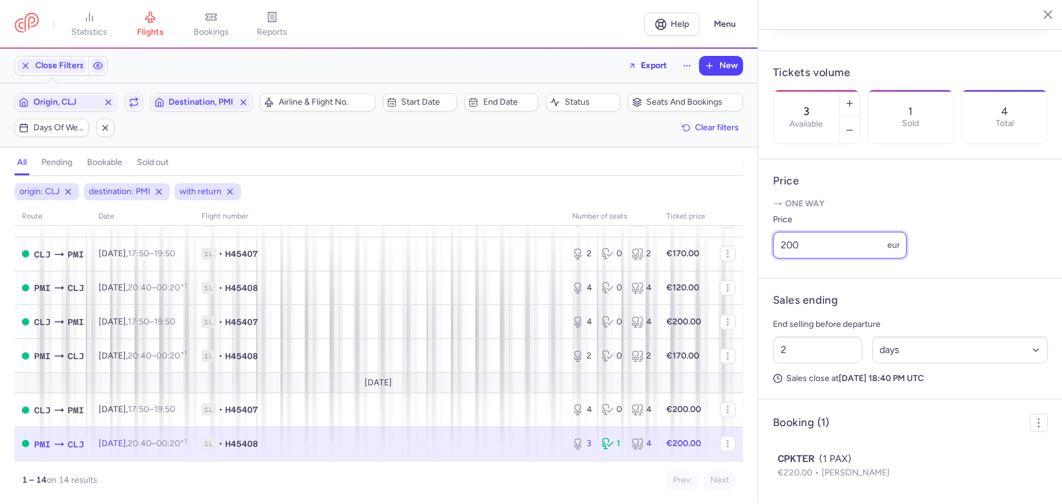
drag, startPoint x: 801, startPoint y: 263, endPoint x: 746, endPoint y: 256, distance: 55.2
click at [745, 257] on div "statistics flights bookings reports Help Menu Close Filters Export New Filters …" at bounding box center [531, 252] width 1062 height 504
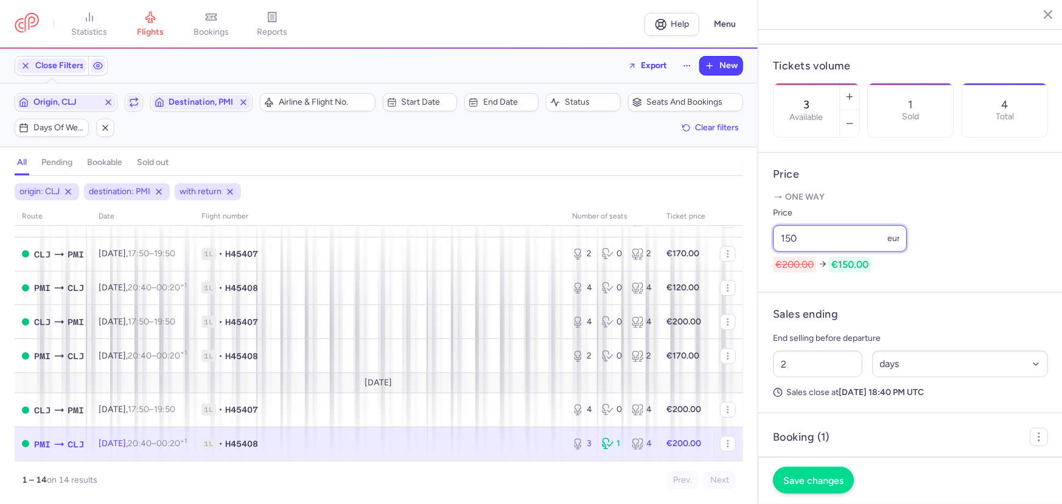
type input "150"
click at [821, 487] on button "Save changes" at bounding box center [813, 480] width 81 height 27
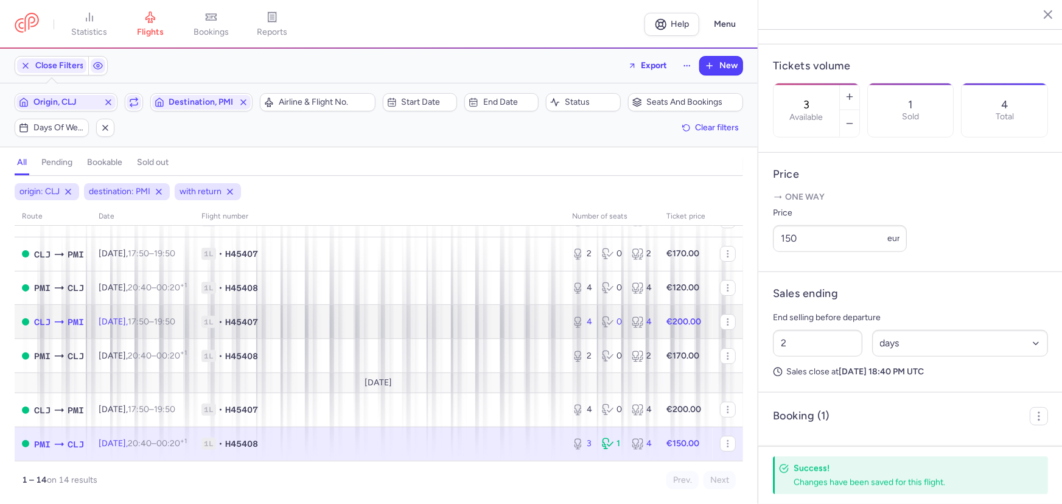
click at [396, 316] on span "1L • H45407" at bounding box center [379, 322] width 356 height 12
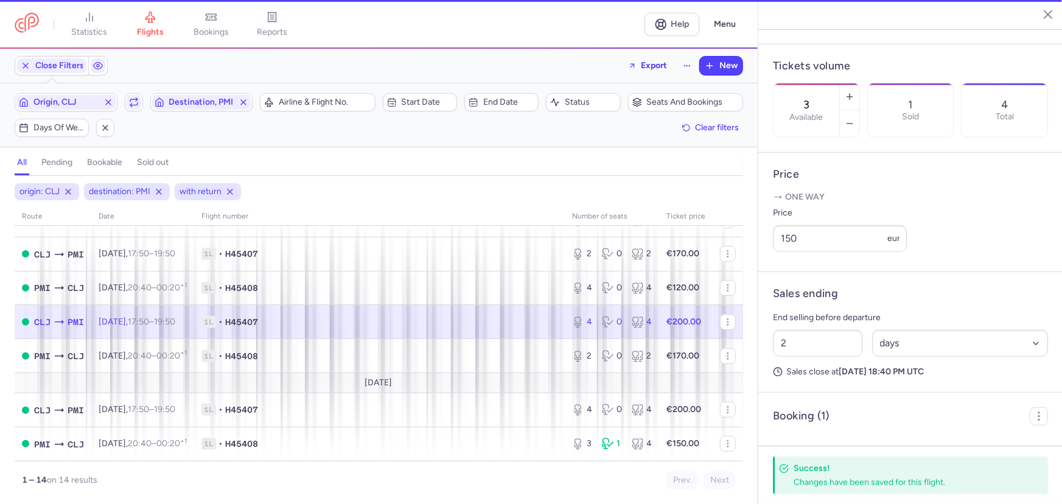
type input "4"
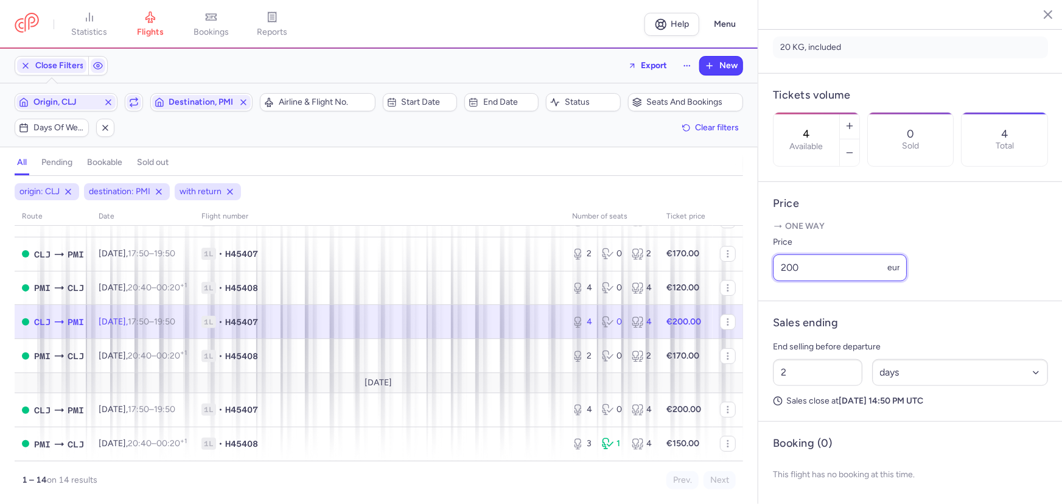
drag, startPoint x: 821, startPoint y: 265, endPoint x: 766, endPoint y: 256, distance: 56.2
click at [766, 256] on article "Price One way Price 200 eur" at bounding box center [910, 241] width 304 height 119
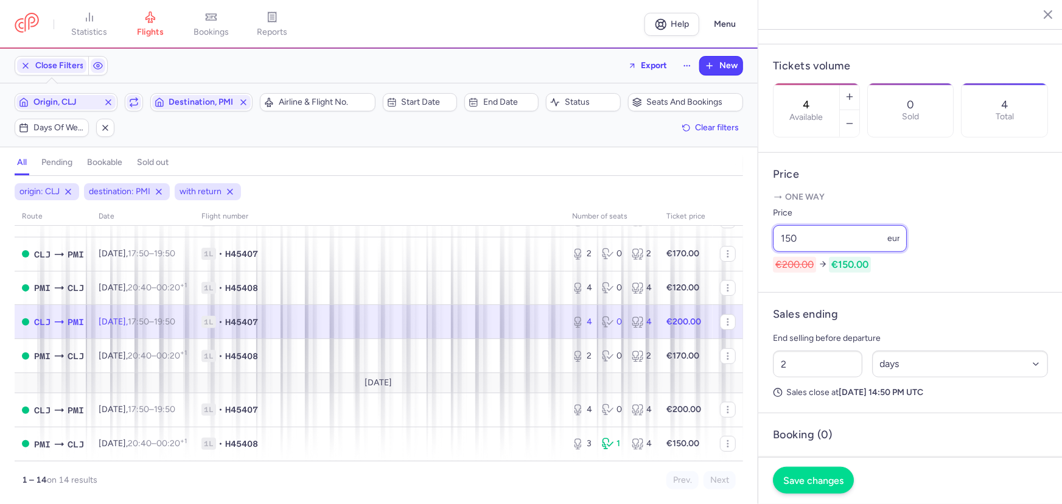
type input "150"
click at [808, 485] on span "Save changes" at bounding box center [813, 480] width 60 height 11
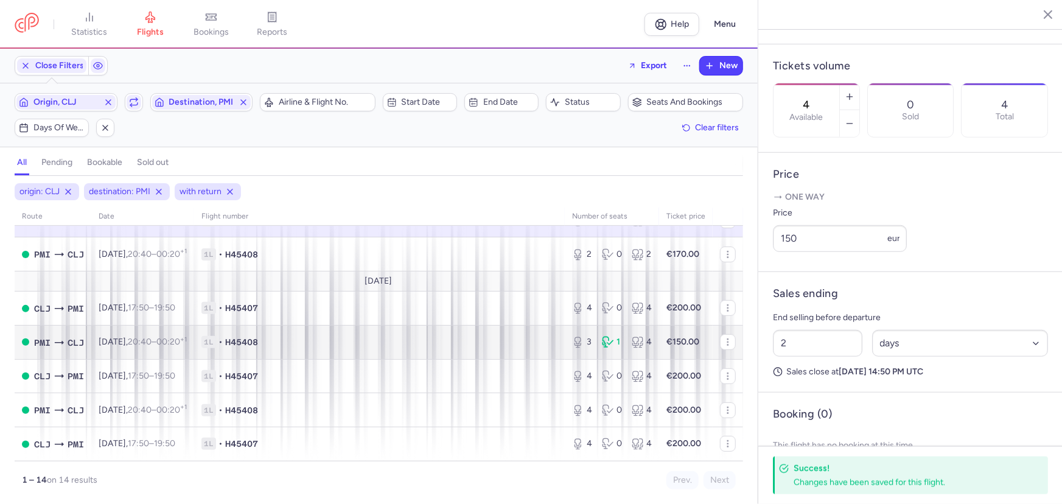
scroll to position [221, 0]
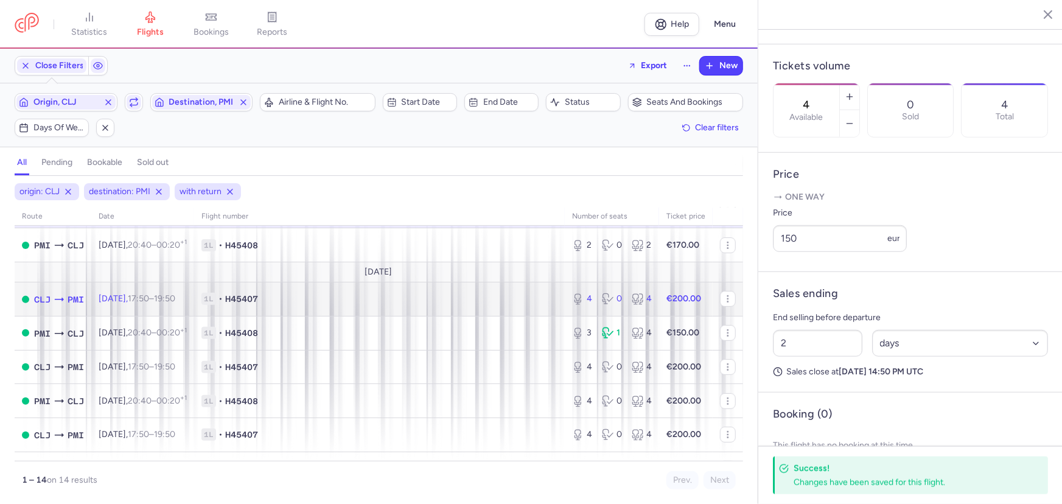
click at [383, 299] on span "1L • H45407" at bounding box center [379, 299] width 356 height 12
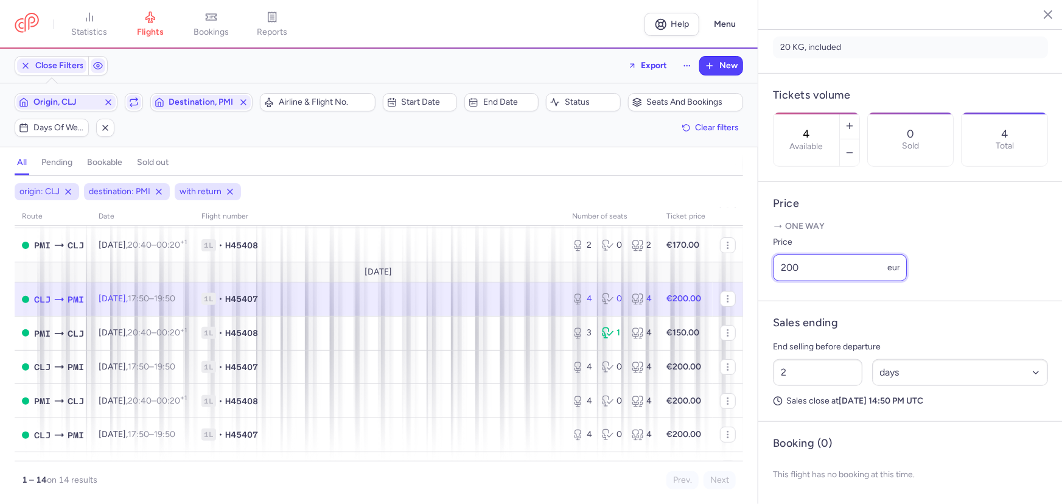
drag, startPoint x: 805, startPoint y: 265, endPoint x: 761, endPoint y: 255, distance: 45.5
click at [761, 255] on article "Price One way Price 200 eur" at bounding box center [910, 241] width 304 height 119
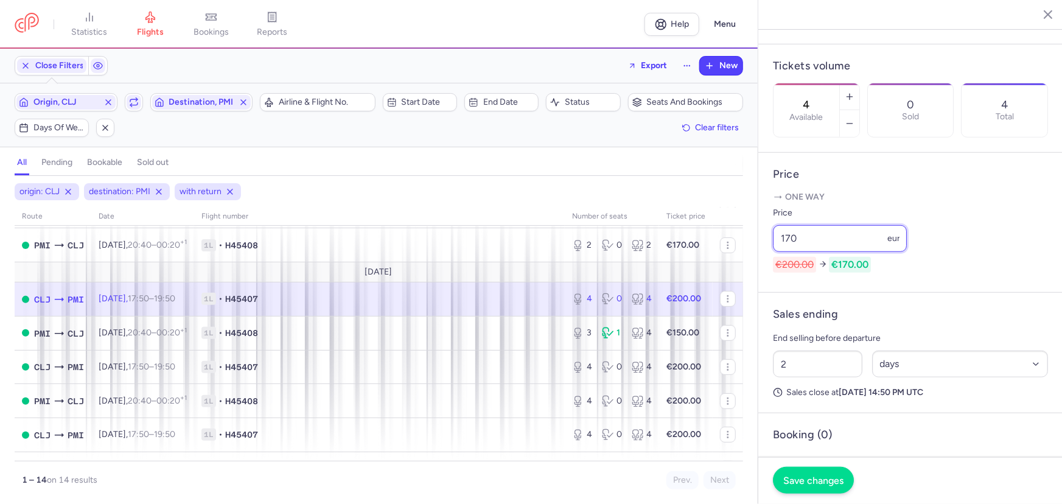
type input "170"
click at [815, 481] on span "Save changes" at bounding box center [813, 480] width 60 height 11
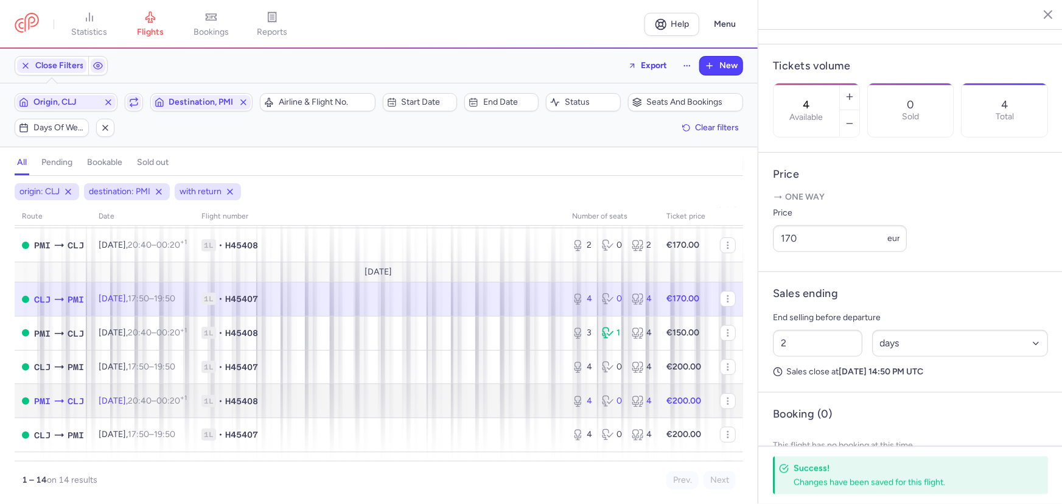
click at [341, 407] on span "1L • H45408" at bounding box center [379, 401] width 356 height 12
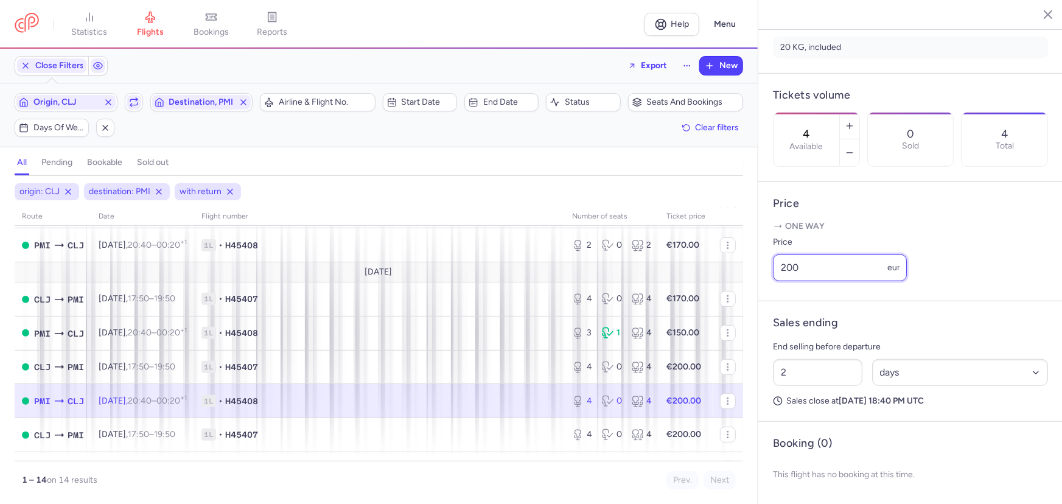
drag, startPoint x: 817, startPoint y: 273, endPoint x: 696, endPoint y: 270, distance: 120.5
click at [696, 270] on div "statistics flights bookings reports Help Menu Close Filters Export New Filters …" at bounding box center [531, 252] width 1062 height 504
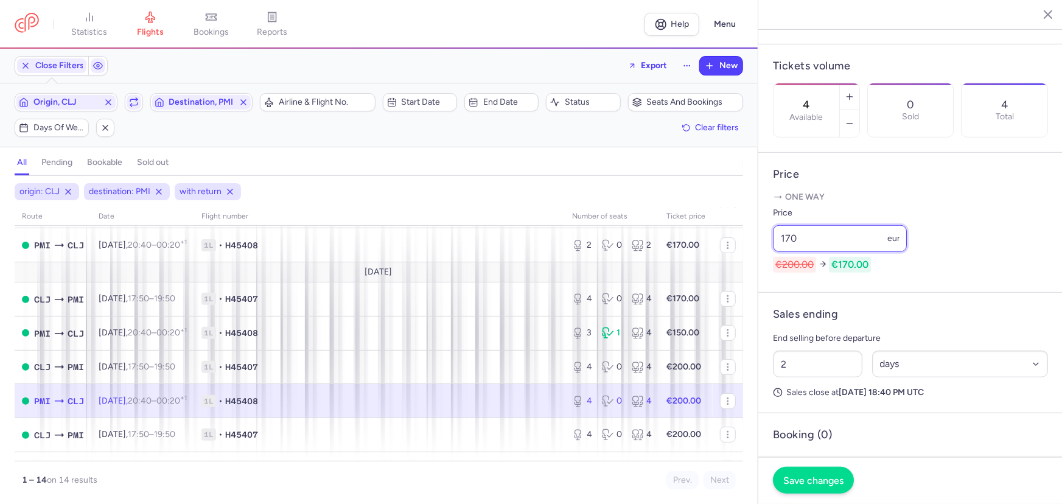
type input "170"
click at [844, 481] on button "Save changes" at bounding box center [813, 480] width 81 height 27
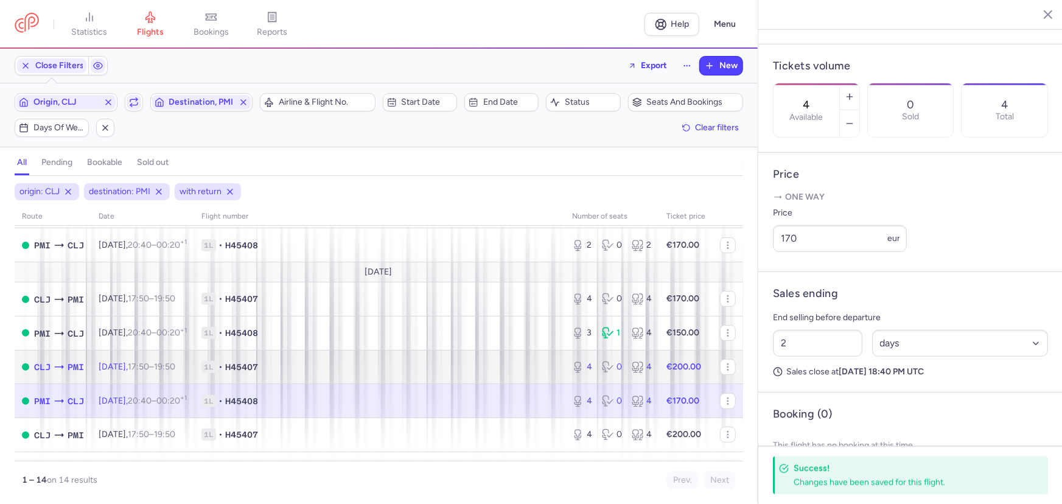
click at [389, 372] on span "1L • H45407" at bounding box center [379, 367] width 356 height 12
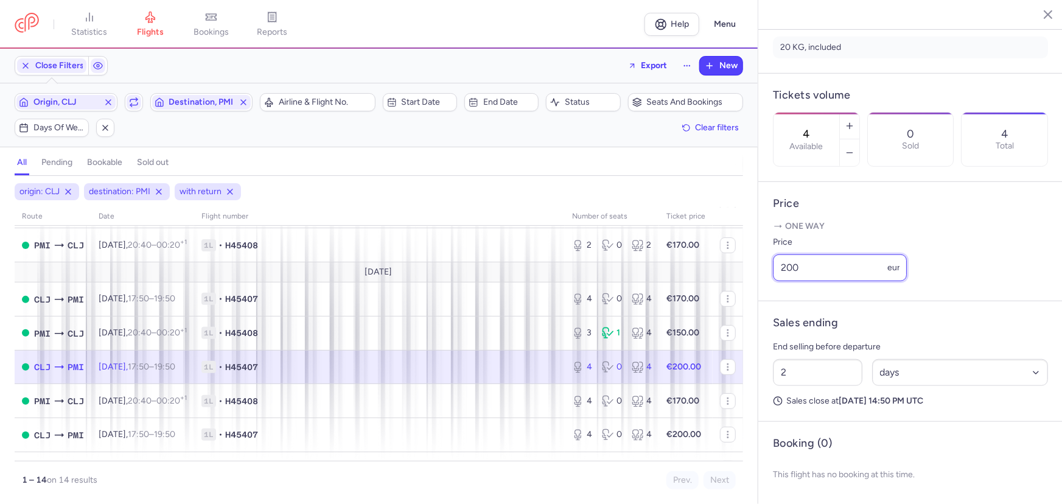
drag, startPoint x: 806, startPoint y: 267, endPoint x: 751, endPoint y: 262, distance: 55.0
click at [751, 262] on div "statistics flights bookings reports Help Menu Close Filters Export New Filters …" at bounding box center [531, 252] width 1062 height 504
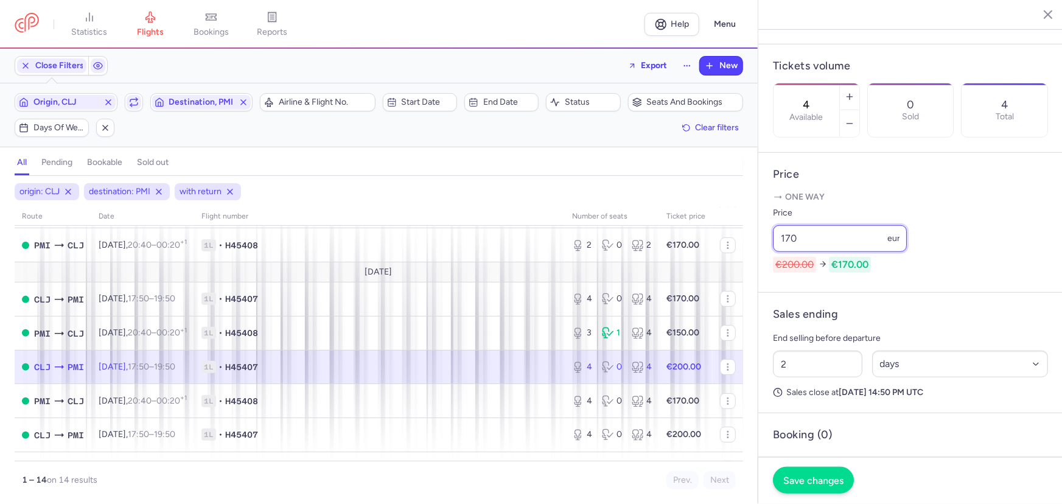
type input "170"
click at [838, 480] on span "Save changes" at bounding box center [813, 480] width 60 height 11
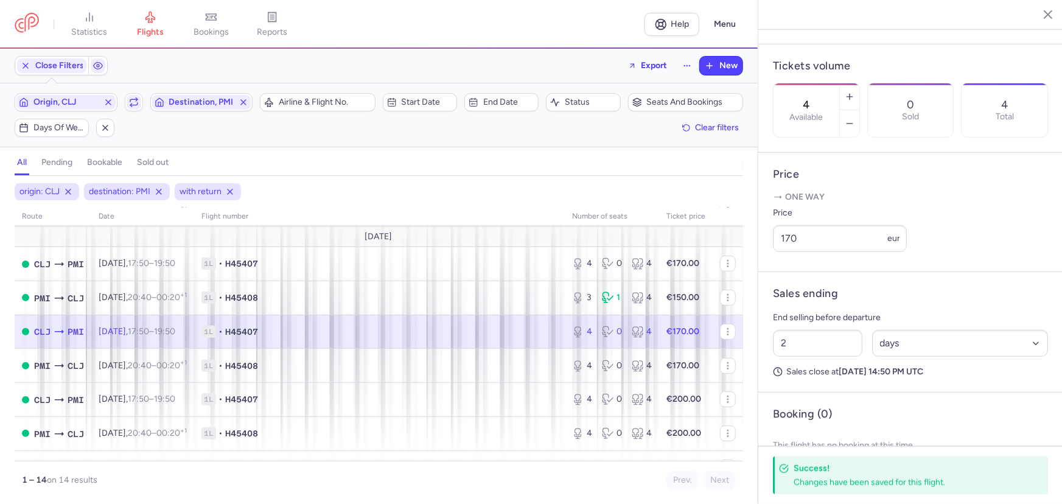
scroll to position [276, 0]
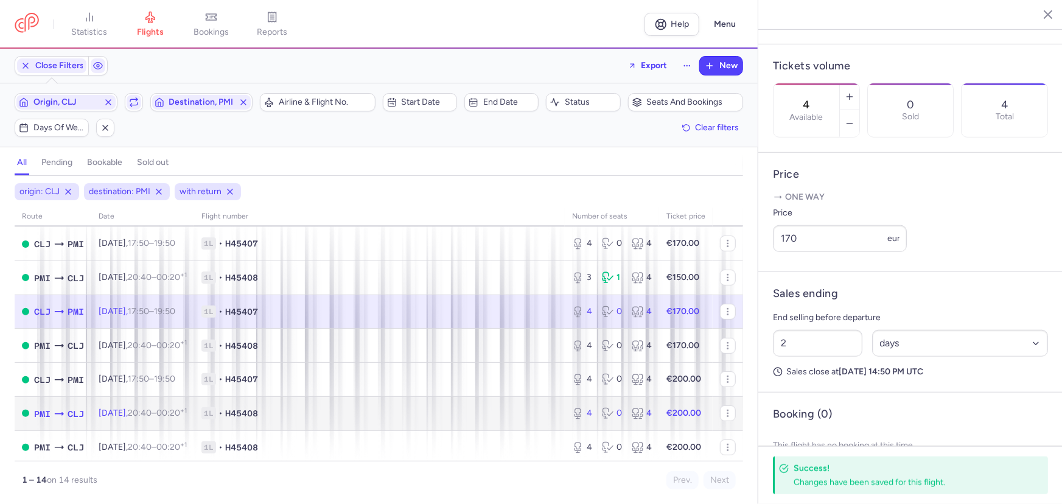
click at [378, 416] on span "1L • H45408" at bounding box center [379, 413] width 356 height 12
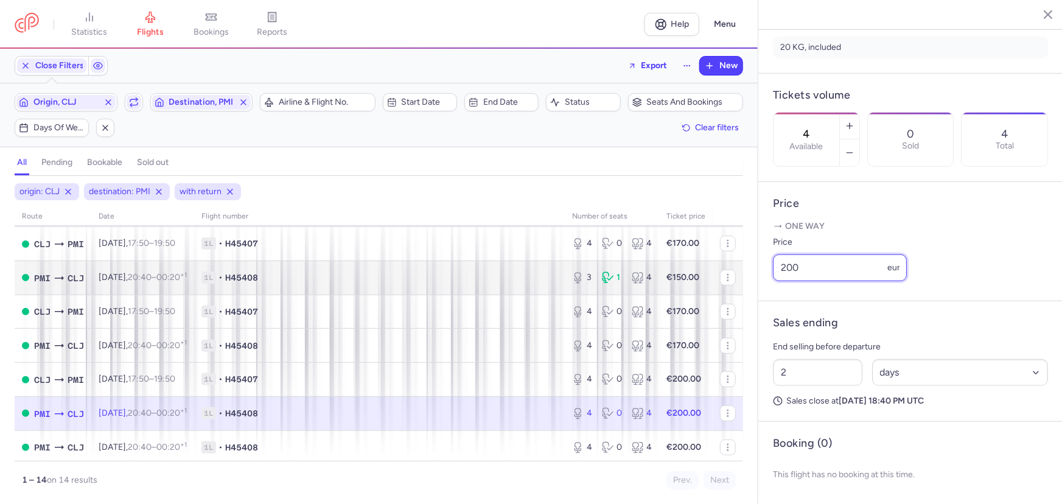
drag, startPoint x: 813, startPoint y: 265, endPoint x: 730, endPoint y: 263, distance: 82.8
click at [730, 263] on div "statistics flights bookings reports Help Menu Close Filters Export New Filters …" at bounding box center [531, 252] width 1062 height 504
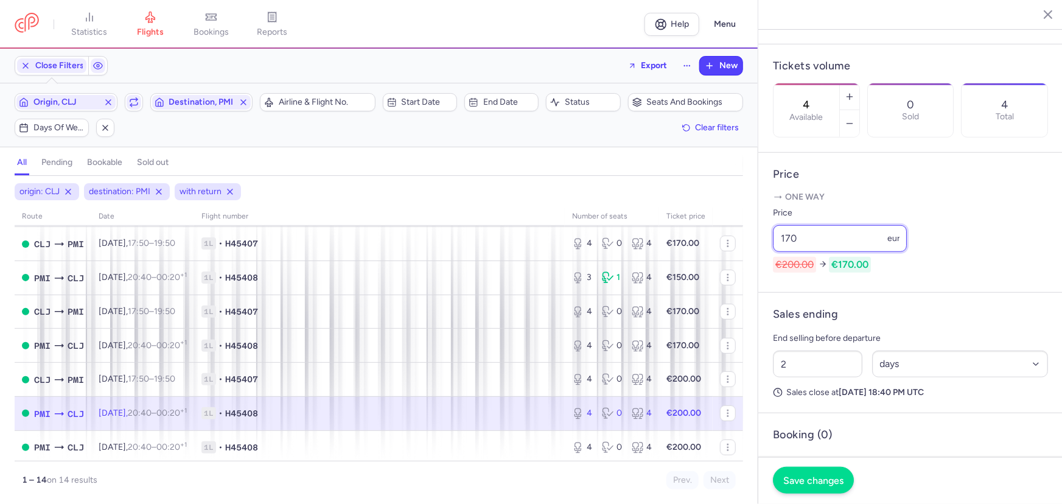
type input "170"
click at [815, 479] on span "Save changes" at bounding box center [813, 480] width 60 height 11
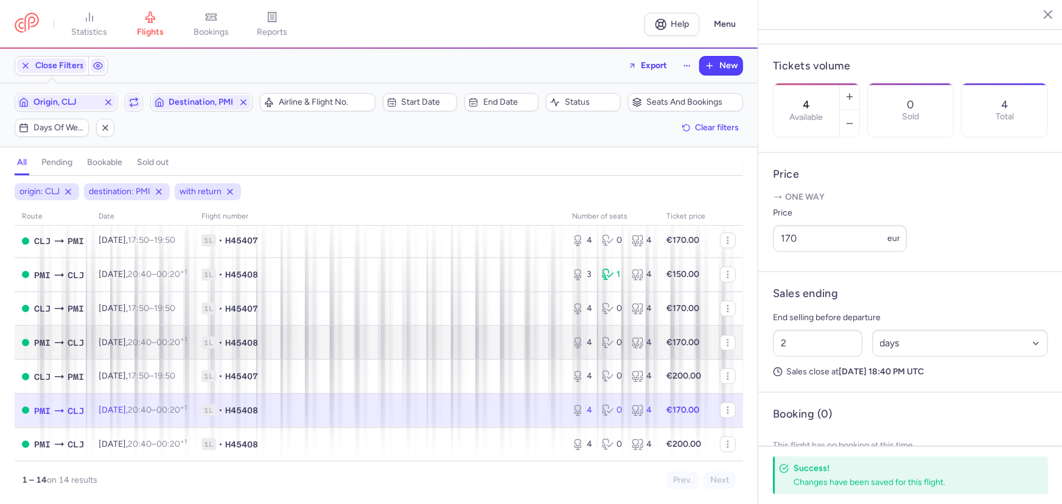
scroll to position [284, 0]
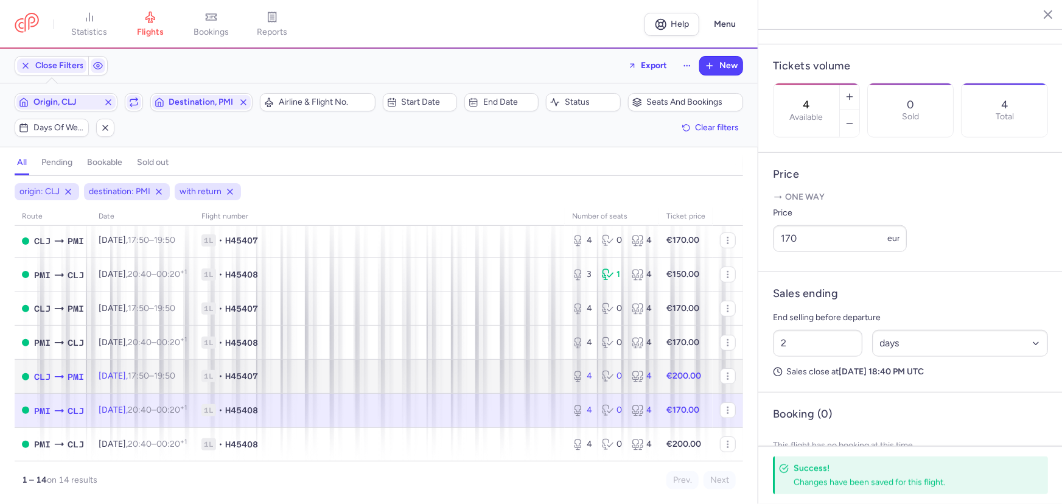
click at [375, 375] on span "1L • H45407" at bounding box center [379, 376] width 356 height 12
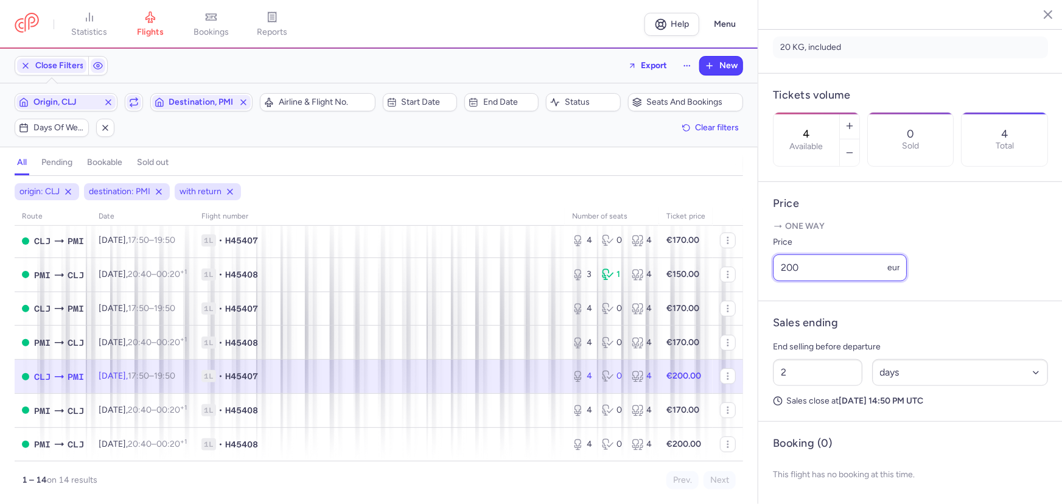
drag, startPoint x: 810, startPoint y: 271, endPoint x: 756, endPoint y: 256, distance: 56.3
click at [756, 256] on div "statistics flights bookings reports Help Menu Close Filters Export New Filters …" at bounding box center [531, 252] width 1062 height 504
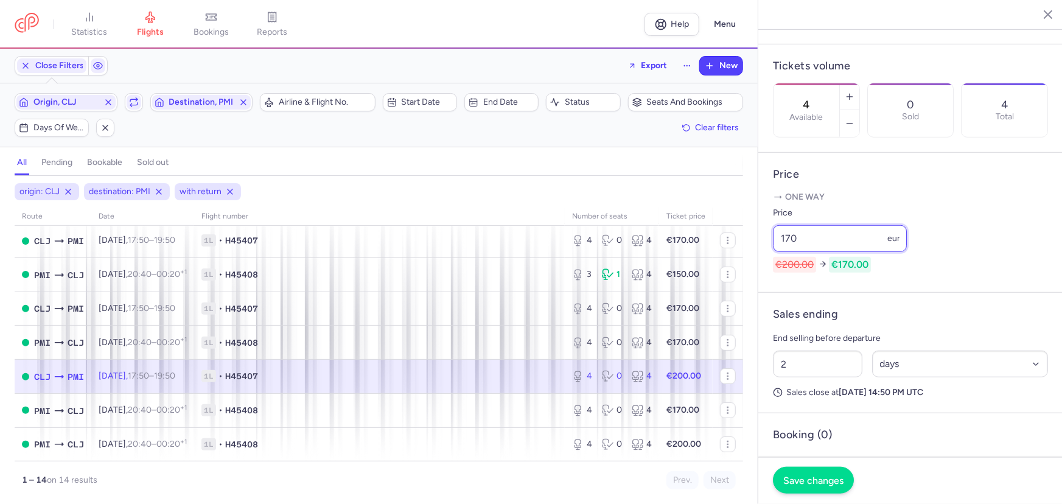
type input "170"
click at [818, 481] on span "Save changes" at bounding box center [813, 480] width 60 height 11
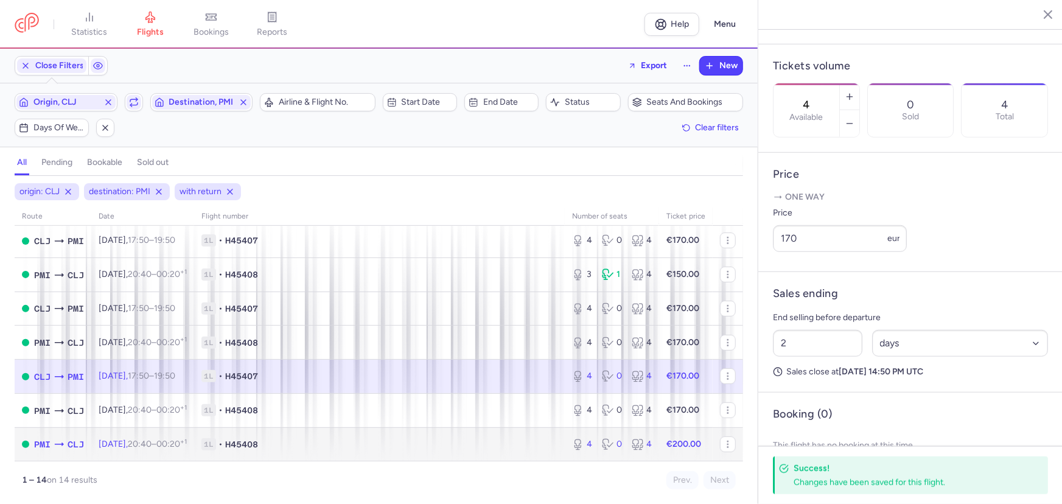
click at [389, 441] on span "1L • H45408" at bounding box center [379, 444] width 356 height 12
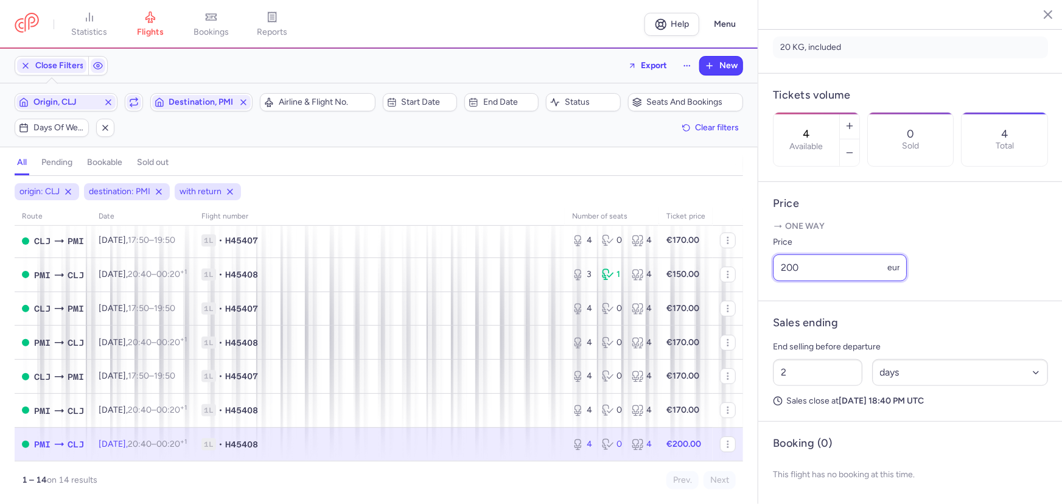
drag, startPoint x: 827, startPoint y: 256, endPoint x: 737, endPoint y: 251, distance: 90.2
click at [737, 251] on div "statistics flights bookings reports Help Menu Close Filters Export New Filters …" at bounding box center [531, 252] width 1062 height 504
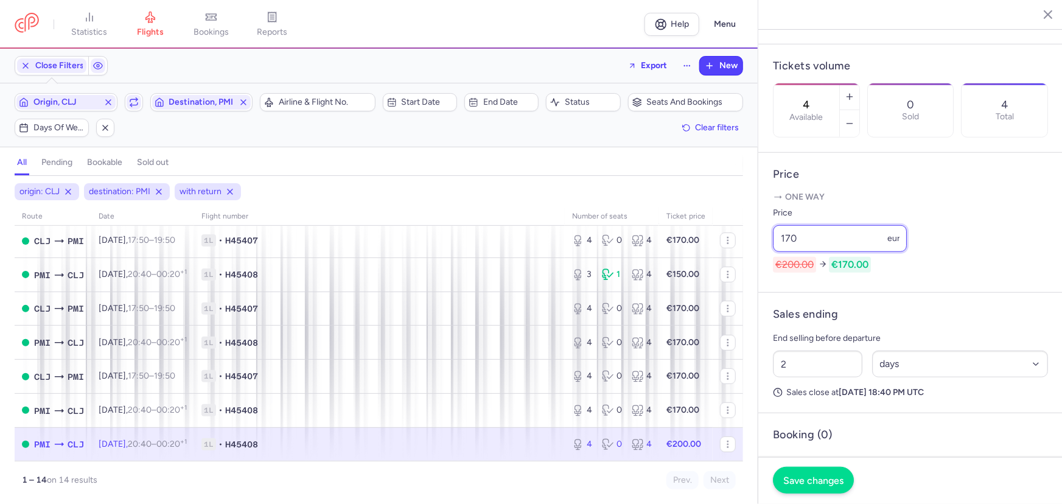
type input "170"
click at [829, 470] on button "Save changes" at bounding box center [813, 480] width 81 height 27
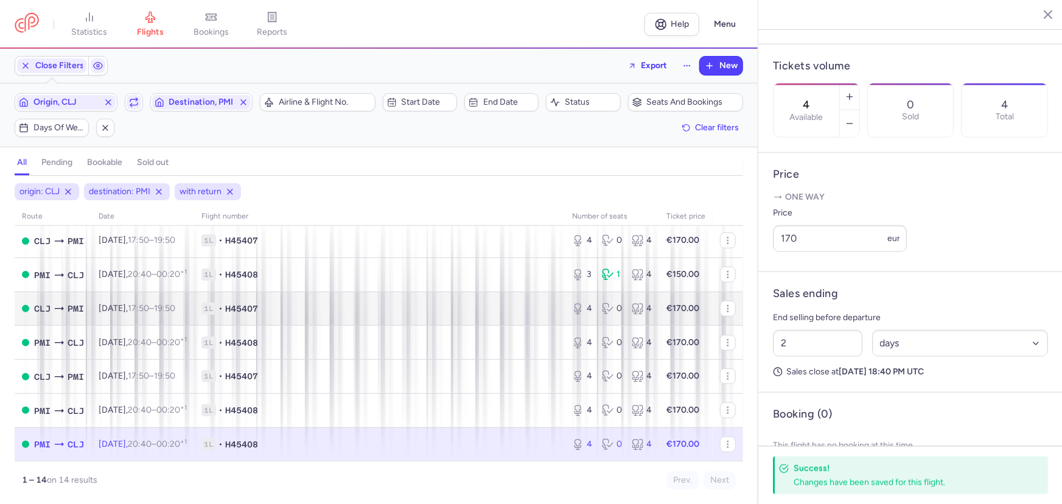
scroll to position [284, 0]
